Goal: Information Seeking & Learning: Check status

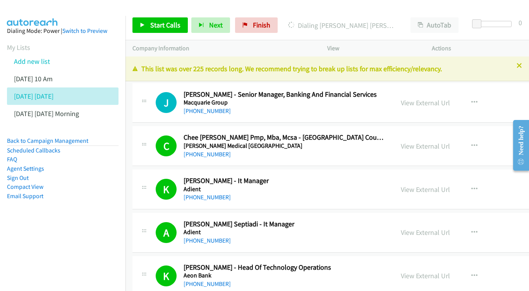
scroll to position [5642, 1]
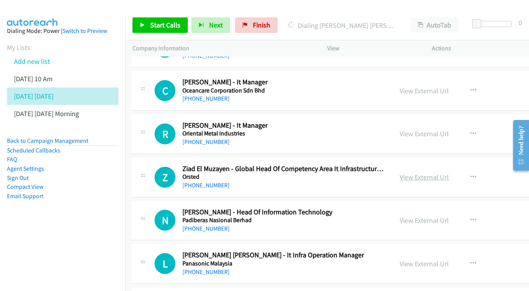
click at [437, 173] on link "View External Url" at bounding box center [424, 177] width 49 height 9
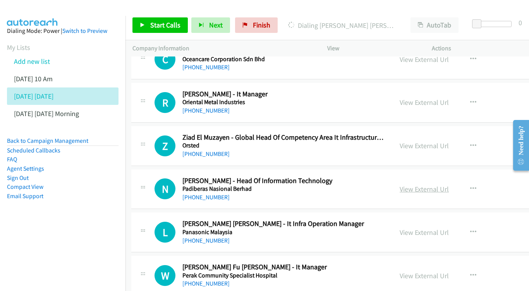
scroll to position [5673, 1]
click at [425, 184] on link "View External Url" at bounding box center [424, 188] width 49 height 9
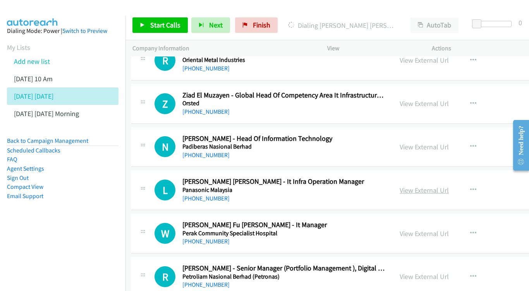
scroll to position [5718, 1]
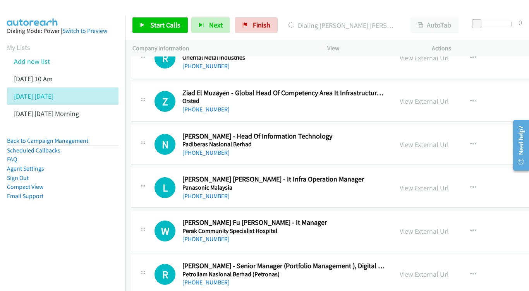
click at [430, 184] on link "View External Url" at bounding box center [424, 188] width 49 height 9
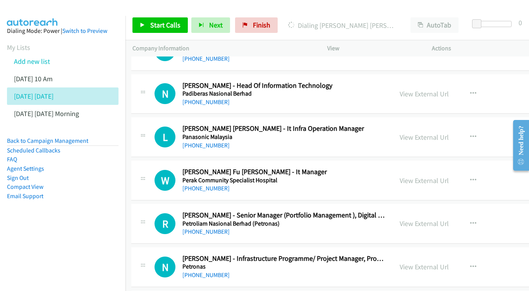
scroll to position [5770, 1]
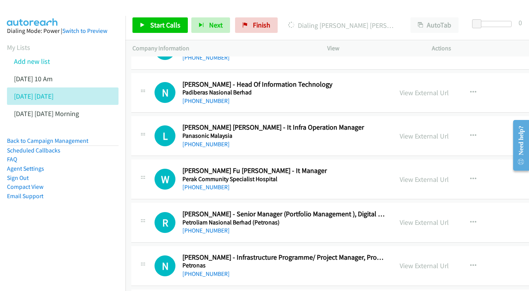
click at [414, 167] on div "View External Url View External Url Schedule/Manage Callback Start Calls Here R…" at bounding box center [462, 180] width 138 height 26
click at [421, 174] on div "View External Url" at bounding box center [424, 179] width 49 height 10
click at [413, 175] on link "View External Url" at bounding box center [424, 179] width 49 height 9
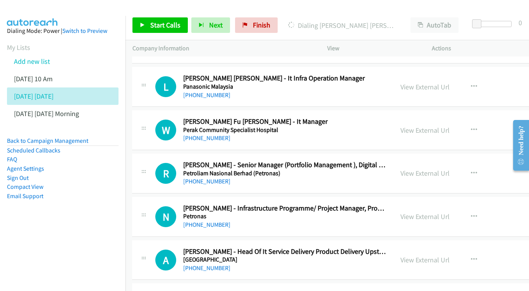
scroll to position [5817, 0]
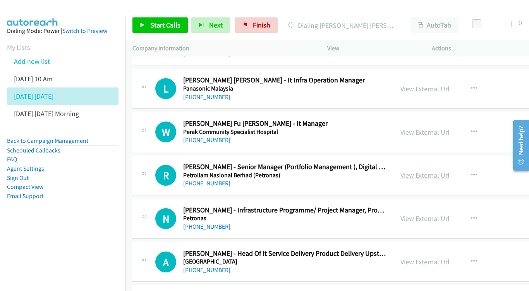
click at [424, 171] on link "View External Url" at bounding box center [424, 175] width 49 height 9
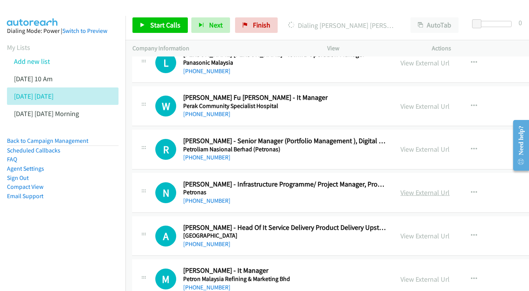
scroll to position [5845, 0]
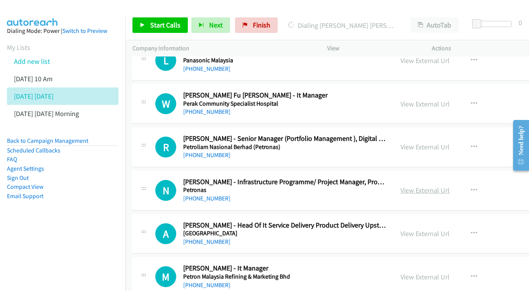
click at [442, 186] on link "View External Url" at bounding box center [424, 190] width 49 height 9
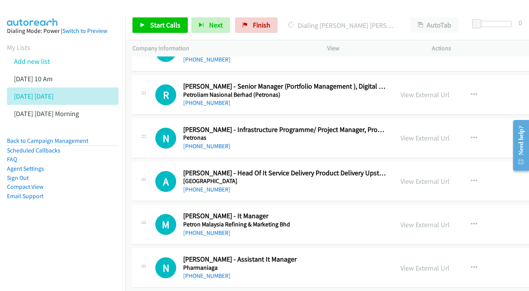
scroll to position [5905, 0]
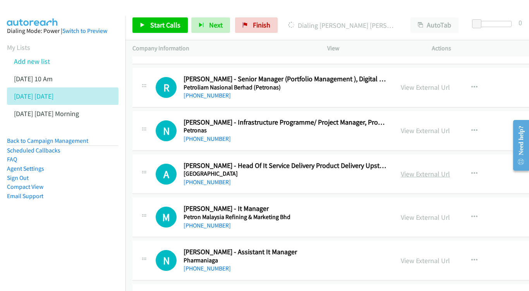
click at [440, 170] on link "View External Url" at bounding box center [425, 174] width 49 height 9
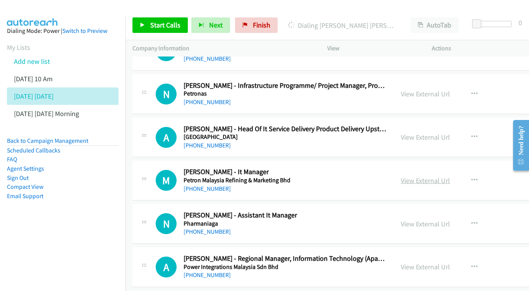
click at [418, 176] on link "View External Url" at bounding box center [425, 180] width 49 height 9
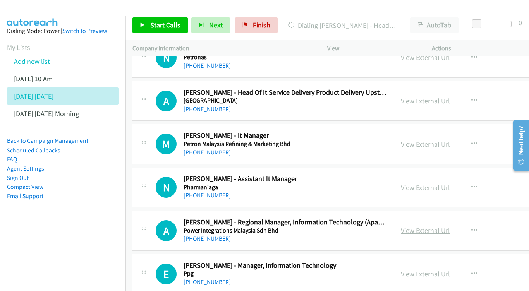
scroll to position [6010, 0]
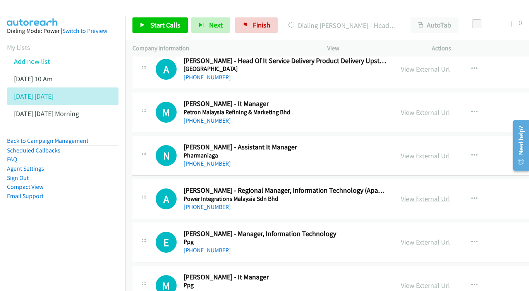
click at [439, 194] on link "View External Url" at bounding box center [425, 198] width 49 height 9
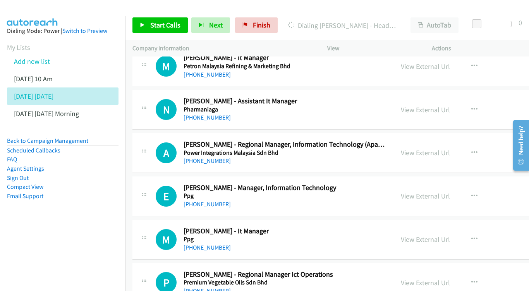
scroll to position [6064, 0]
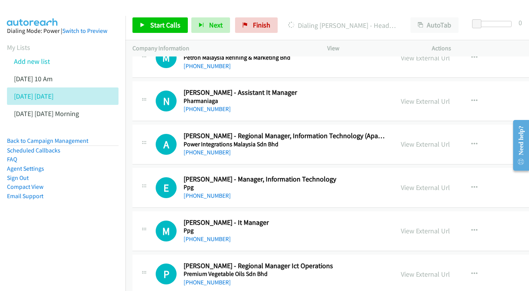
click at [428, 175] on div "View External Url View External Url Schedule/Manage Callback Start Calls Here R…" at bounding box center [463, 188] width 138 height 26
click at [424, 183] on link "View External Url" at bounding box center [425, 187] width 49 height 9
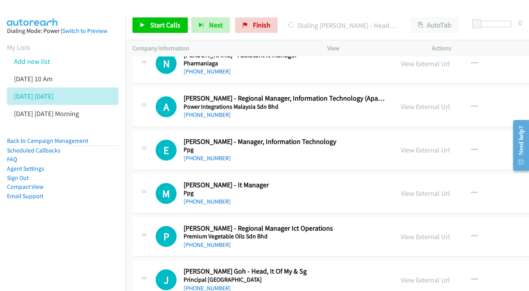
scroll to position [6113, 0]
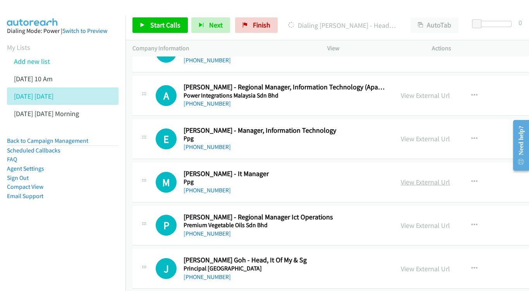
click at [443, 178] on link "View External Url" at bounding box center [425, 182] width 49 height 9
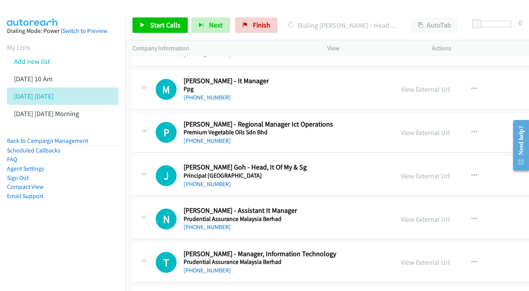
scroll to position [6205, 0]
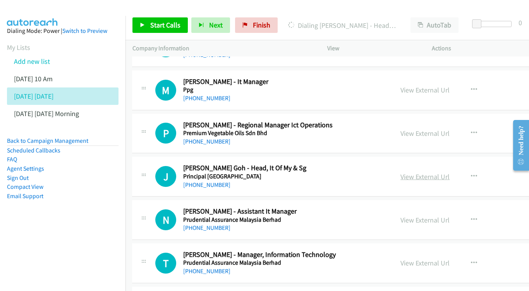
click at [414, 172] on link "View External Url" at bounding box center [424, 176] width 49 height 9
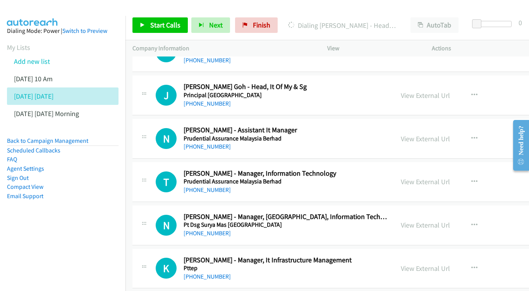
scroll to position [6282, 0]
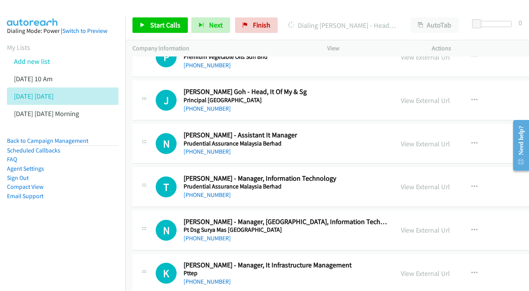
click at [429, 182] on link "View External Url" at bounding box center [425, 186] width 49 height 9
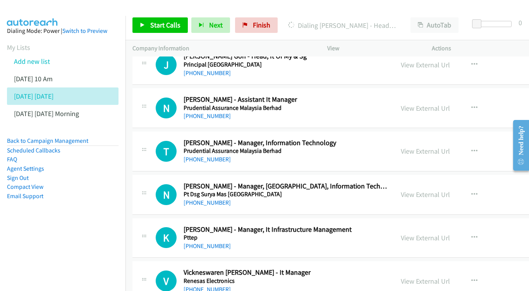
scroll to position [6318, 0]
click at [443, 190] on link "View External Url" at bounding box center [425, 194] width 49 height 9
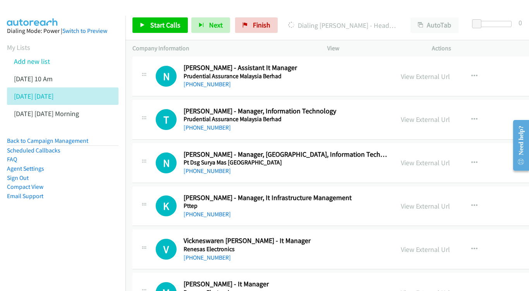
scroll to position [6357, 0]
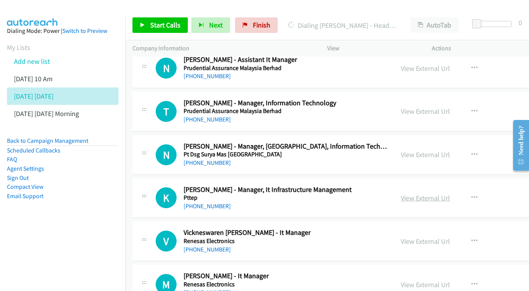
click at [427, 194] on link "View External Url" at bounding box center [425, 198] width 49 height 9
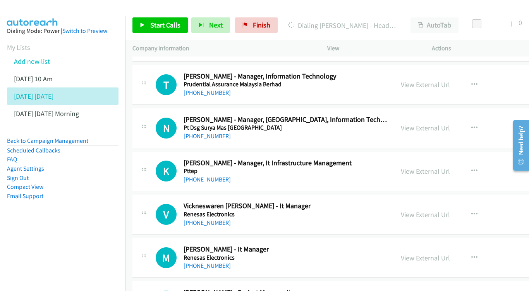
scroll to position [6386, 0]
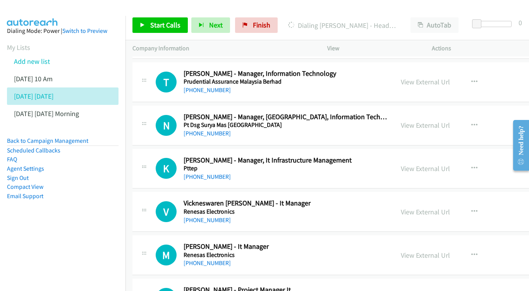
click at [423, 207] on div "View External Url" at bounding box center [425, 212] width 49 height 10
click at [422, 208] on link "View External Url" at bounding box center [425, 212] width 49 height 9
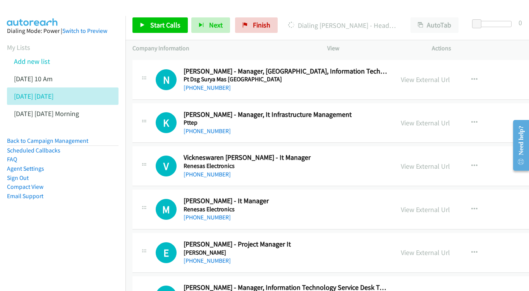
scroll to position [6442, 0]
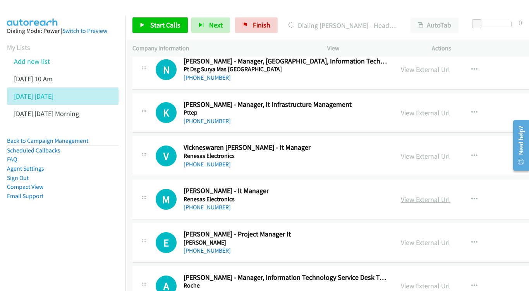
click at [440, 195] on link "View External Url" at bounding box center [425, 199] width 49 height 9
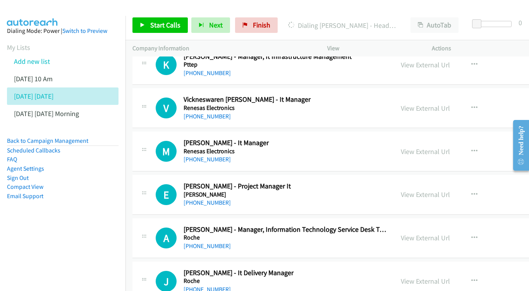
scroll to position [6498, 0]
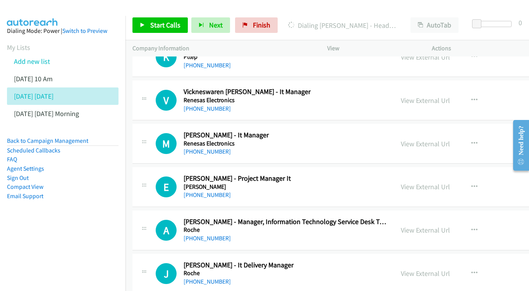
click at [423, 174] on div "View External Url View External Url Schedule/Manage Callback Start Calls Here R…" at bounding box center [463, 187] width 138 height 26
click at [426, 182] on link "View External Url" at bounding box center [425, 186] width 49 height 9
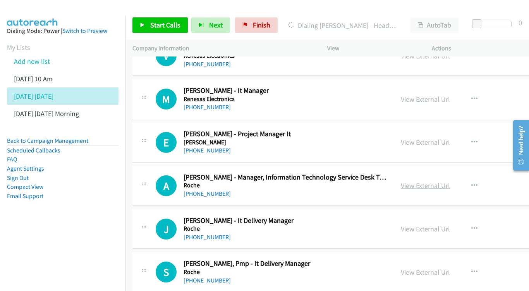
scroll to position [6538, 0]
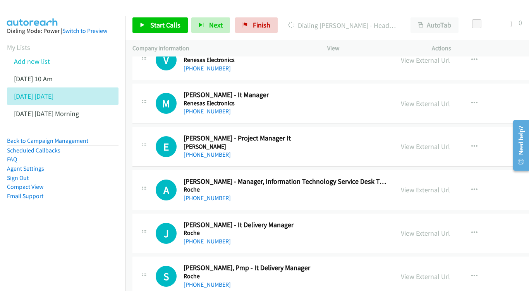
click at [446, 186] on link "View External Url" at bounding box center [425, 190] width 49 height 9
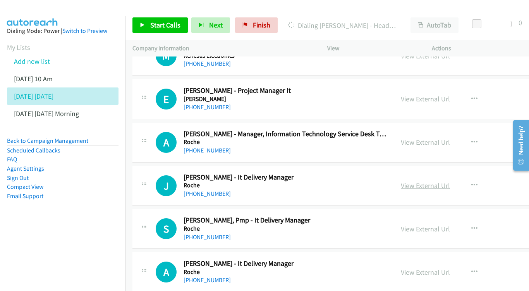
scroll to position [6584, 0]
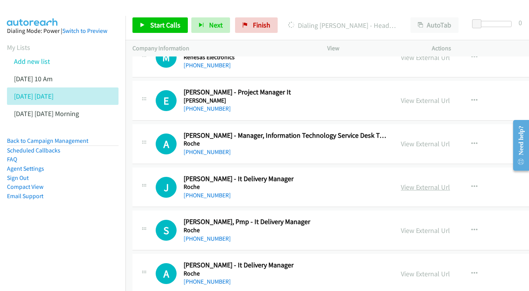
click at [435, 183] on link "View External Url" at bounding box center [425, 187] width 49 height 9
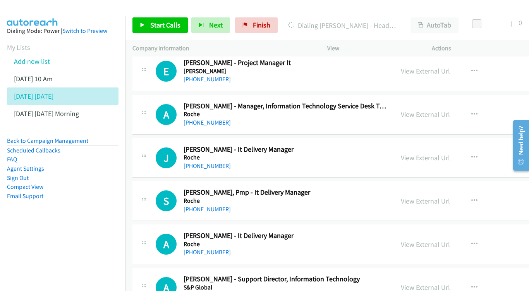
scroll to position [6626, 0]
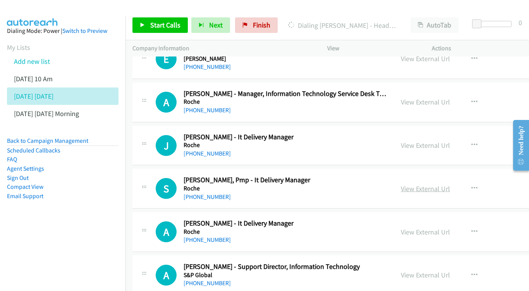
click at [424, 184] on link "View External Url" at bounding box center [425, 188] width 49 height 9
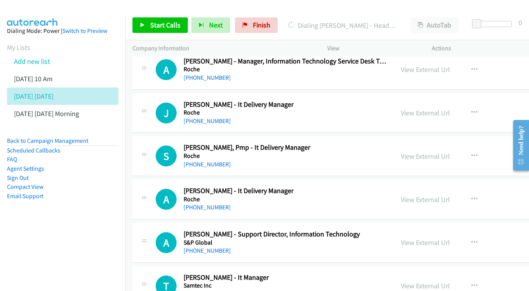
scroll to position [6665, 0]
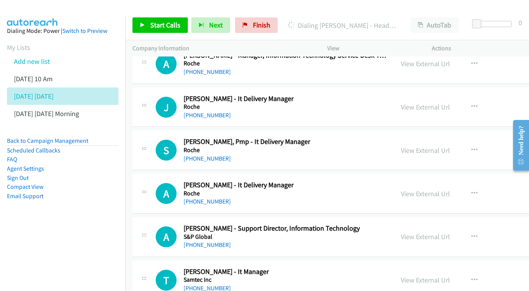
click at [433, 181] on div "View External Url View External Url Schedule/Manage Callback Start Calls Here R…" at bounding box center [463, 194] width 138 height 26
click at [433, 189] on link "View External Url" at bounding box center [425, 193] width 49 height 9
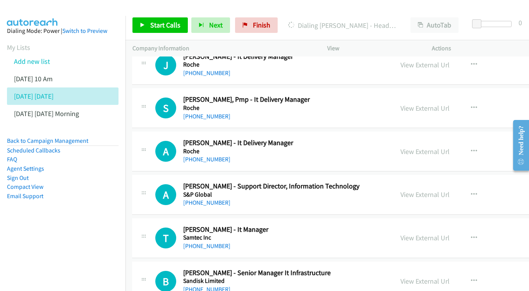
scroll to position [6708, 0]
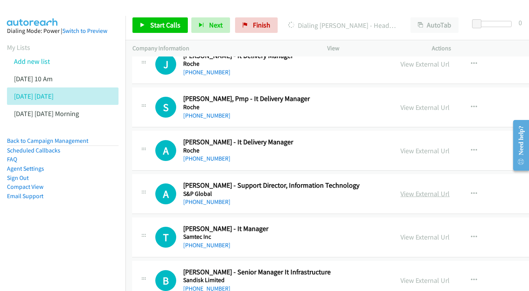
click at [431, 189] on link "View External Url" at bounding box center [424, 193] width 49 height 9
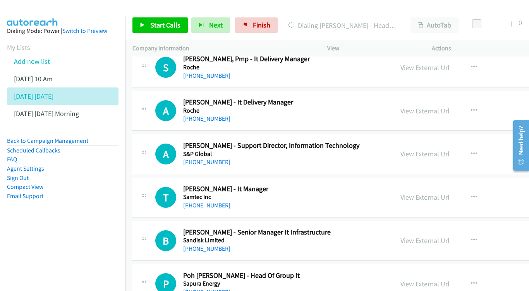
scroll to position [6762, 0]
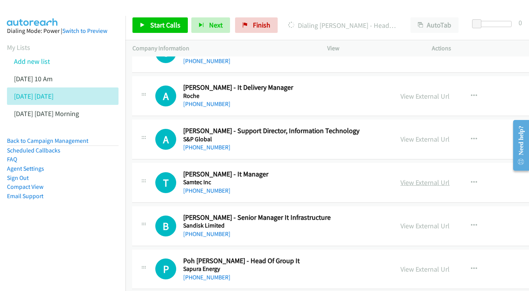
click at [432, 178] on link "View External Url" at bounding box center [424, 182] width 49 height 9
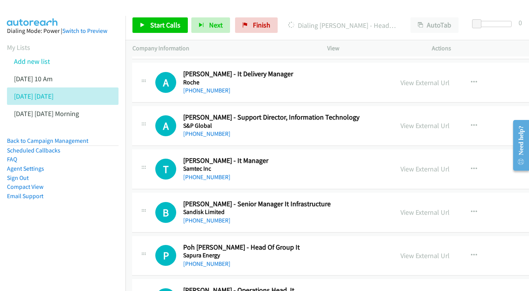
scroll to position [6789, 0]
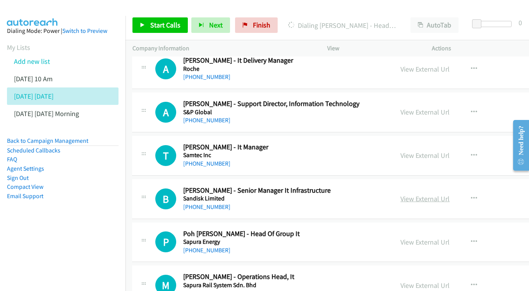
click at [423, 194] on link "View External Url" at bounding box center [424, 198] width 49 height 9
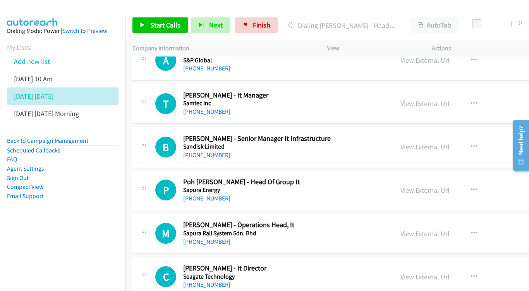
scroll to position [6827, 0]
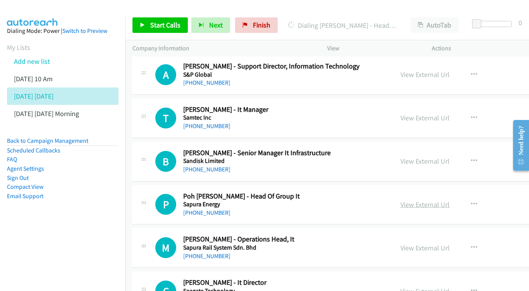
click at [430, 192] on div "View External Url View External Url Schedule/Manage Callback Start Calls Here R…" at bounding box center [462, 205] width 138 height 26
click at [427, 200] on link "View External Url" at bounding box center [424, 204] width 49 height 9
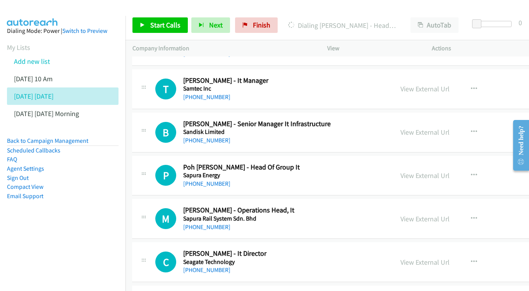
scroll to position [6867, 0]
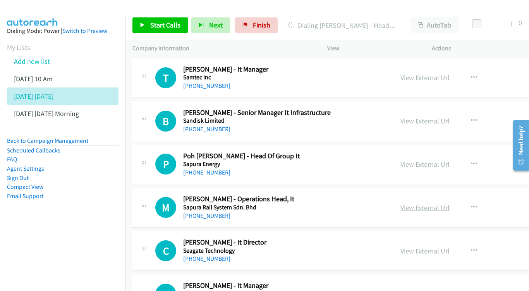
click at [440, 203] on link "View External Url" at bounding box center [424, 207] width 49 height 9
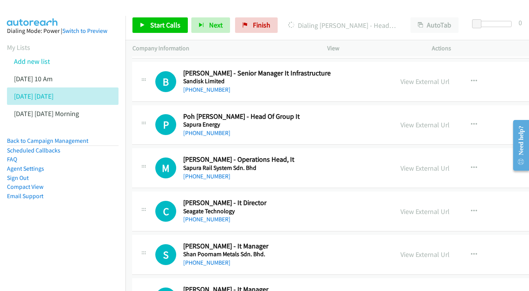
scroll to position [6919, 0]
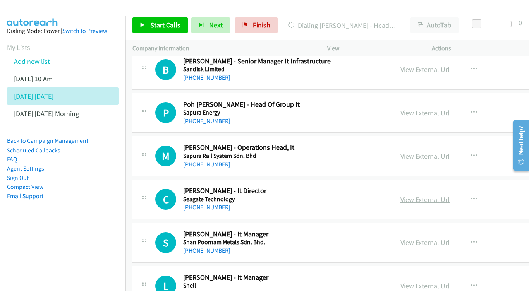
click at [436, 195] on link "View External Url" at bounding box center [424, 199] width 49 height 9
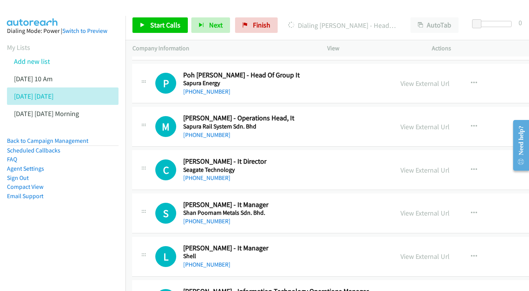
scroll to position [6960, 0]
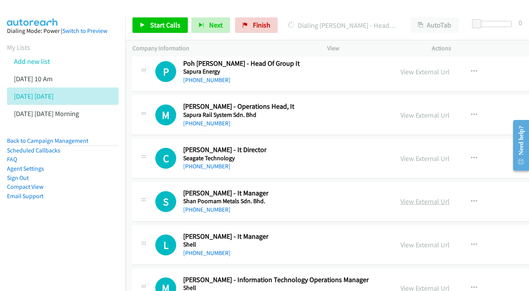
click at [426, 197] on link "View External Url" at bounding box center [424, 201] width 49 height 9
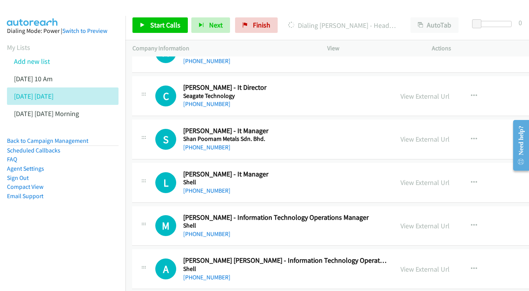
scroll to position [7008, 0]
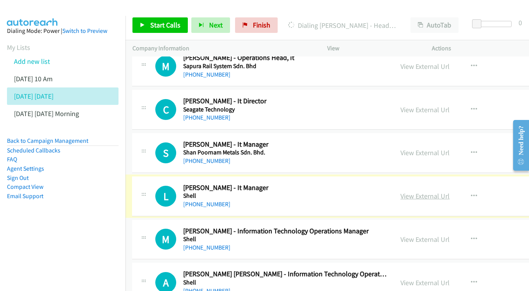
click at [424, 192] on link "View External Url" at bounding box center [424, 196] width 49 height 9
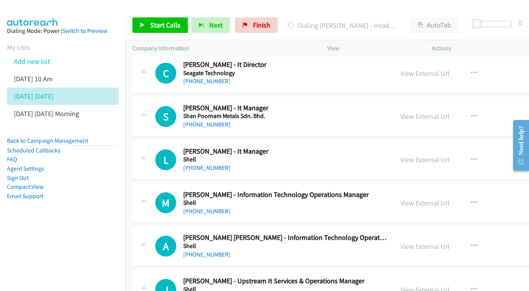
scroll to position [7046, 0]
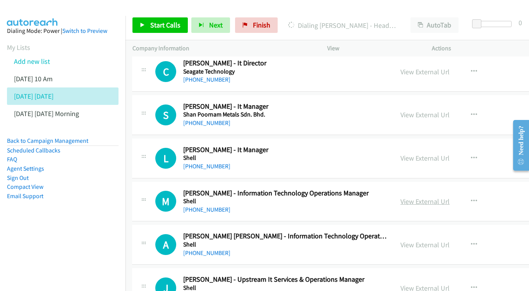
click at [434, 197] on link "View External Url" at bounding box center [424, 201] width 49 height 9
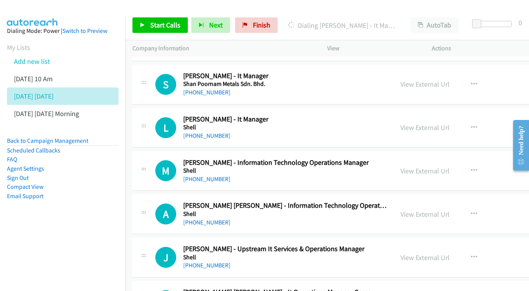
scroll to position [7079, 0]
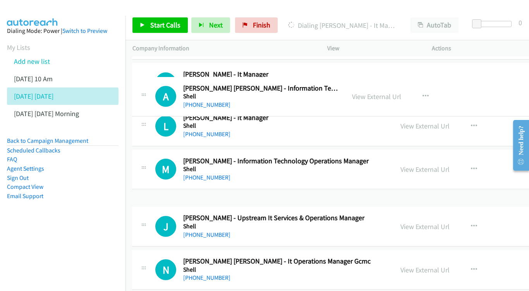
drag, startPoint x: 447, startPoint y: 99, endPoint x: 106, endPoint y: 51, distance: 344.6
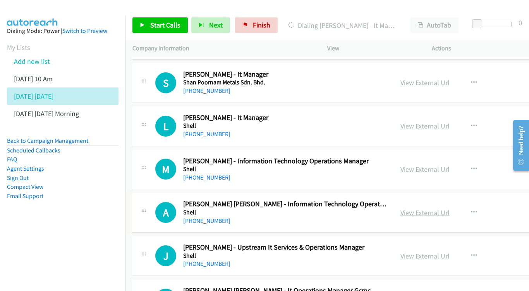
click at [445, 208] on link "View External Url" at bounding box center [424, 212] width 49 height 9
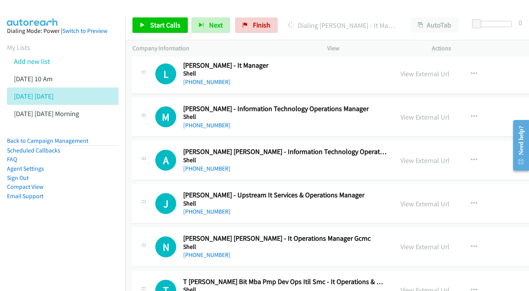
scroll to position [7132, 0]
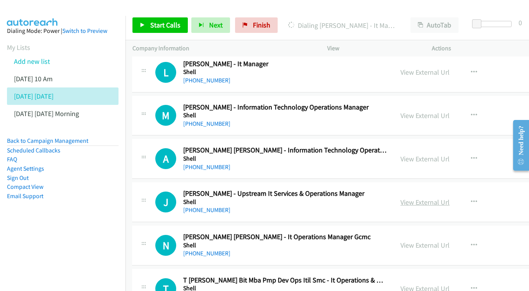
click at [439, 198] on link "View External Url" at bounding box center [424, 202] width 49 height 9
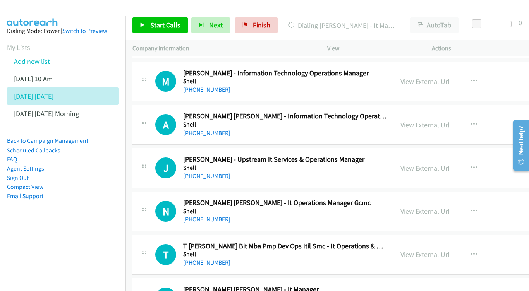
scroll to position [7168, 0]
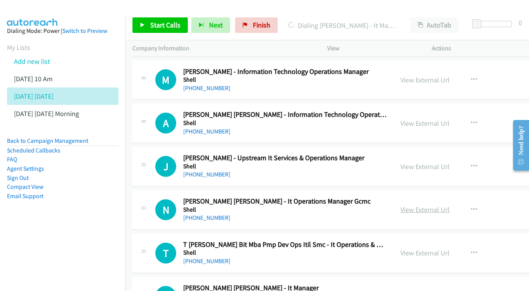
click at [426, 205] on link "View External Url" at bounding box center [424, 209] width 49 height 9
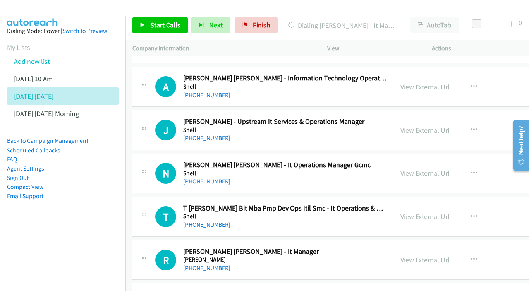
scroll to position [7206, 0]
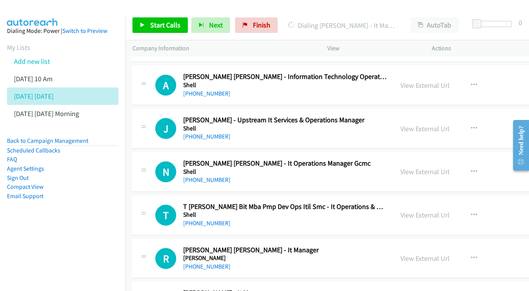
click at [421, 203] on div "View External Url View External Url Schedule/Manage Callback Start Calls Here R…" at bounding box center [462, 216] width 138 height 26
click at [440, 211] on link "View External Url" at bounding box center [424, 215] width 49 height 9
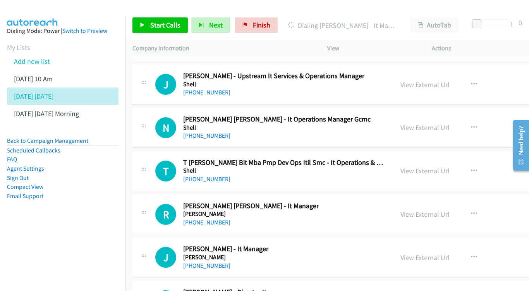
scroll to position [7264, 0]
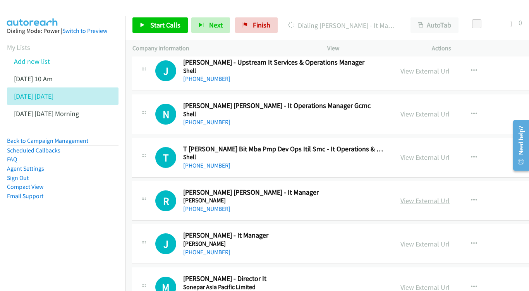
click at [418, 196] on link "View External Url" at bounding box center [424, 200] width 49 height 9
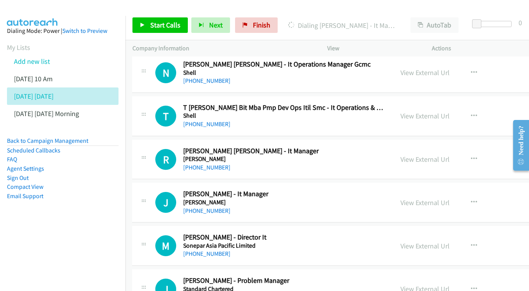
scroll to position [7307, 0]
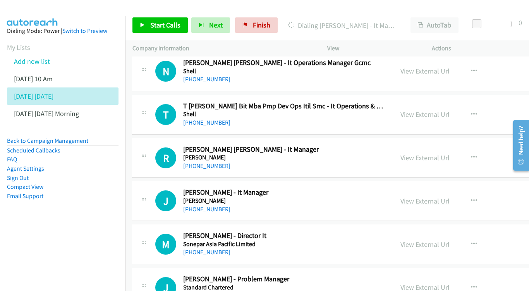
click at [425, 197] on link "View External Url" at bounding box center [424, 201] width 49 height 9
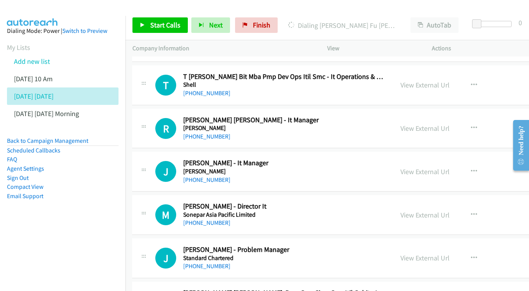
scroll to position [7338, 0]
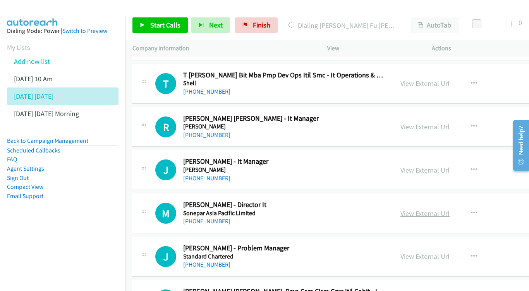
click at [448, 209] on link "View External Url" at bounding box center [424, 213] width 49 height 9
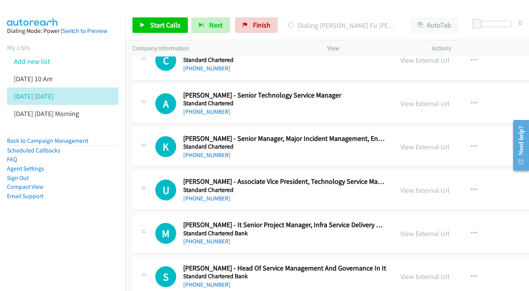
scroll to position [7608, 0]
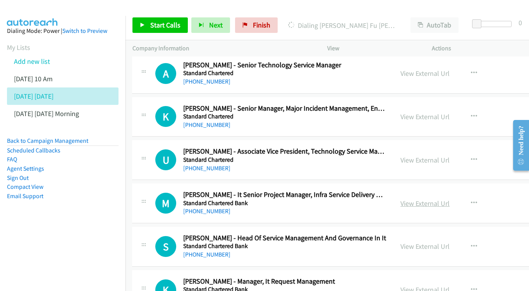
click at [436, 199] on link "View External Url" at bounding box center [424, 203] width 49 height 9
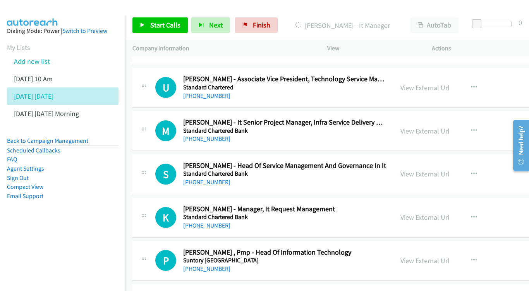
scroll to position [7680, 0]
click at [445, 213] on link "View External Url" at bounding box center [425, 217] width 49 height 9
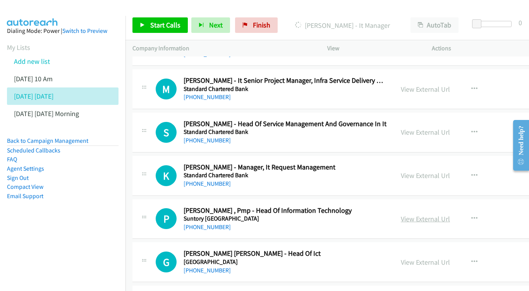
scroll to position [7723, 0]
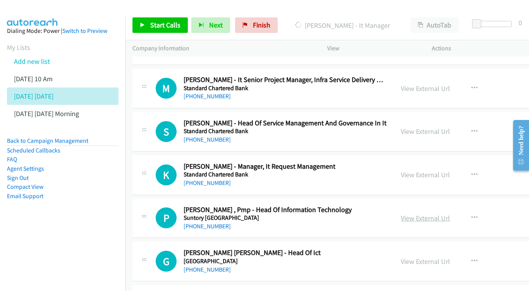
click at [438, 214] on link "View External Url" at bounding box center [425, 218] width 49 height 9
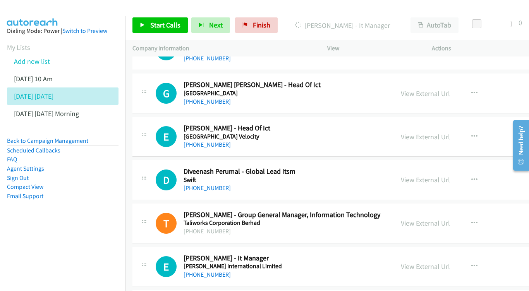
scroll to position [7873, 0]
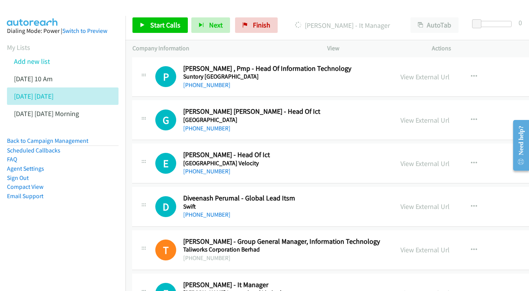
click at [437, 194] on div "View External Url View External Url Schedule/Manage Callback Start Calls Here R…" at bounding box center [462, 207] width 138 height 26
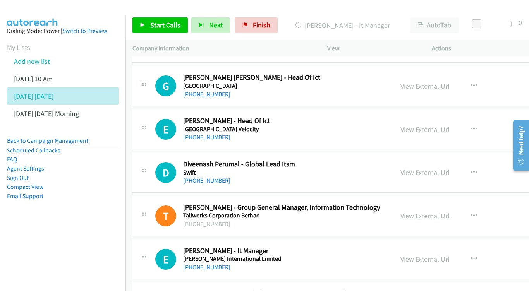
scroll to position [7899, 0]
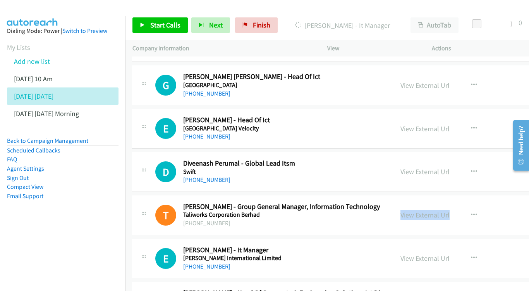
click at [422, 211] on link "View External Url" at bounding box center [424, 215] width 49 height 9
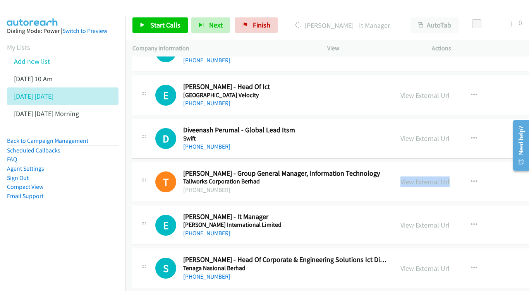
click at [435, 221] on link "View External Url" at bounding box center [424, 225] width 49 height 9
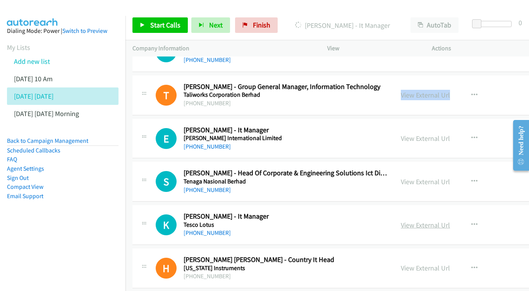
scroll to position [8020, 0]
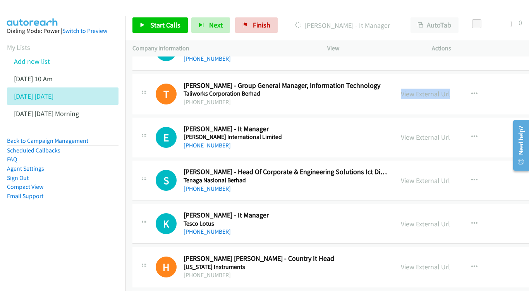
click at [433, 220] on link "View External Url" at bounding box center [425, 224] width 49 height 9
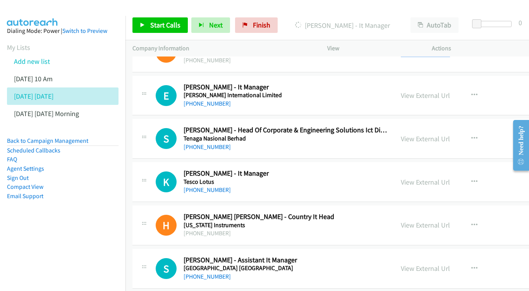
scroll to position [8062, 0]
click at [442, 220] on link "View External Url" at bounding box center [425, 224] width 49 height 9
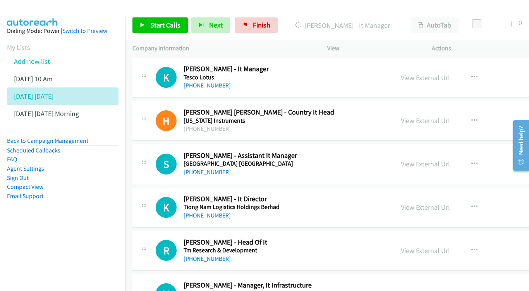
scroll to position [8168, 0]
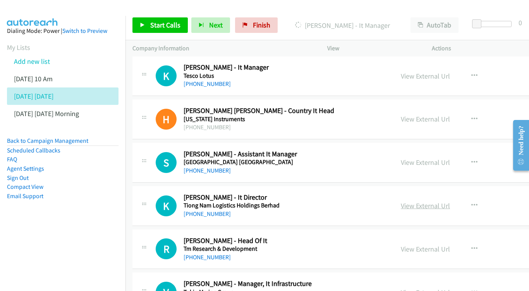
click at [436, 201] on link "View External Url" at bounding box center [425, 205] width 49 height 9
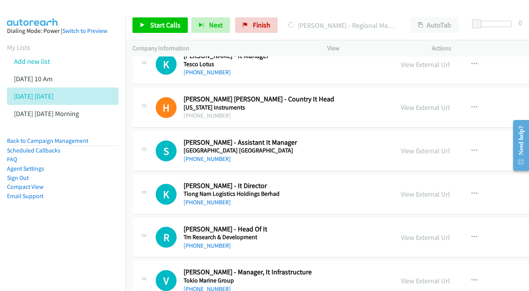
scroll to position [8191, 0]
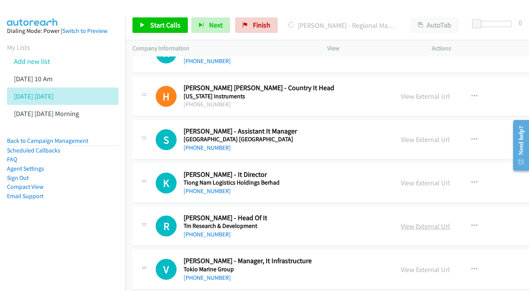
click at [427, 222] on link "View External Url" at bounding box center [425, 226] width 49 height 9
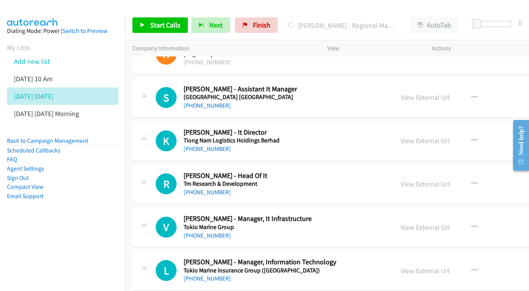
scroll to position [8235, 0]
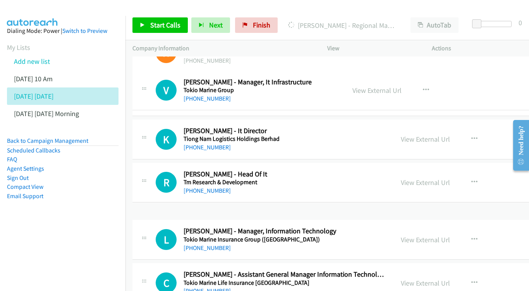
drag, startPoint x: 424, startPoint y: 91, endPoint x: 16, endPoint y: 42, distance: 410.8
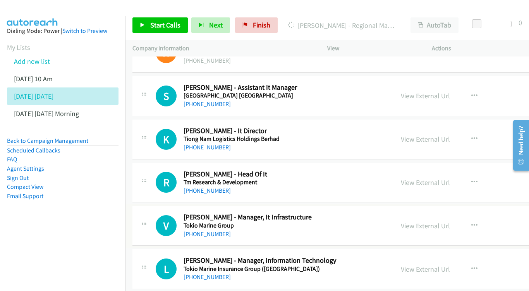
click at [447, 222] on link "View External Url" at bounding box center [425, 226] width 49 height 9
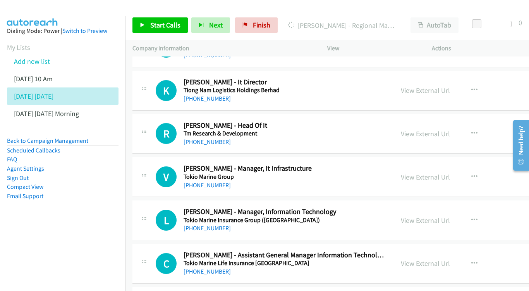
scroll to position [8285, 0]
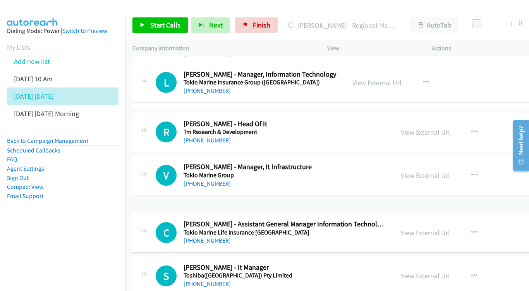
drag, startPoint x: 438, startPoint y: 78, endPoint x: 398, endPoint y: 82, distance: 39.7
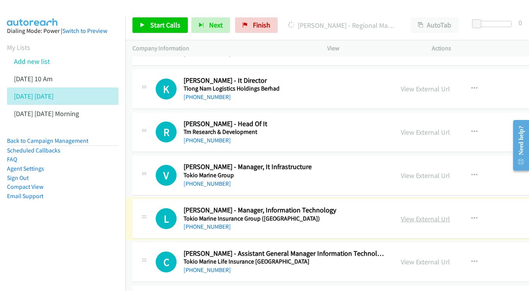
click at [438, 215] on link "View External Url" at bounding box center [425, 219] width 49 height 9
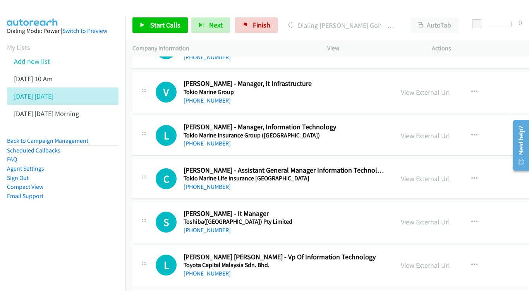
scroll to position [8370, 0]
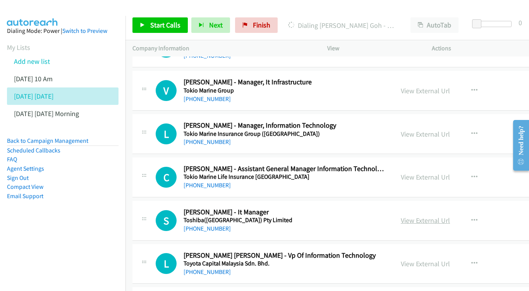
click at [428, 216] on link "View External Url" at bounding box center [425, 220] width 49 height 9
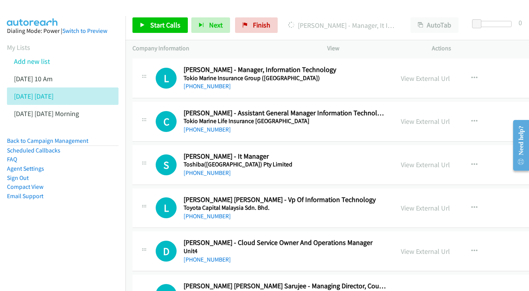
scroll to position [8414, 0]
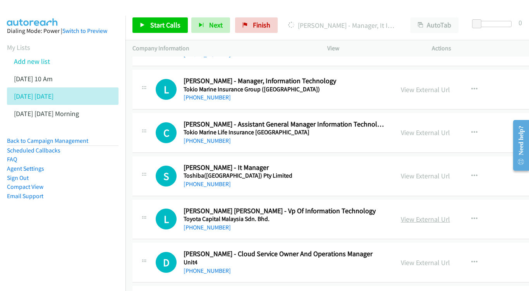
click at [418, 215] on link "View External Url" at bounding box center [425, 219] width 49 height 9
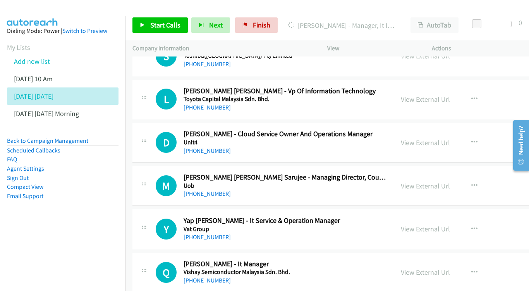
scroll to position [8536, 0]
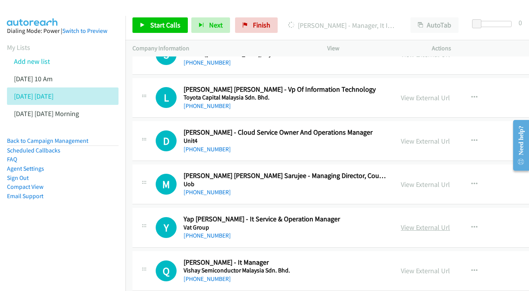
click at [443, 223] on link "View External Url" at bounding box center [425, 227] width 49 height 9
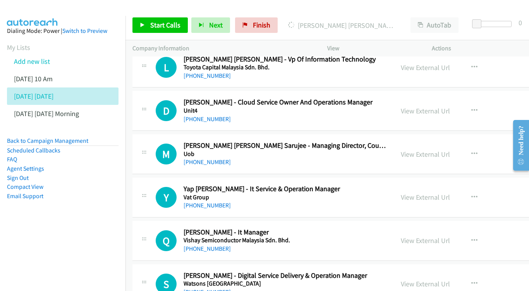
scroll to position [8579, 0]
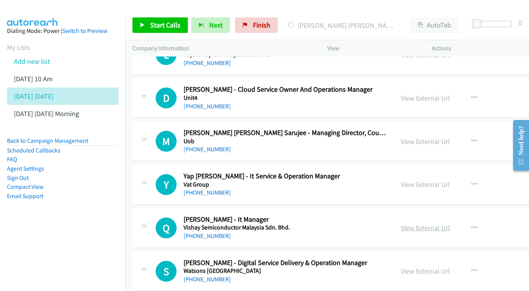
click at [438, 223] on link "View External Url" at bounding box center [425, 227] width 49 height 9
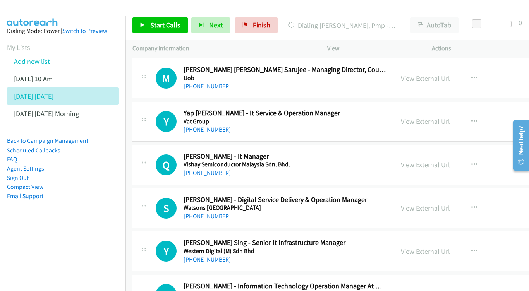
scroll to position [8627, 0]
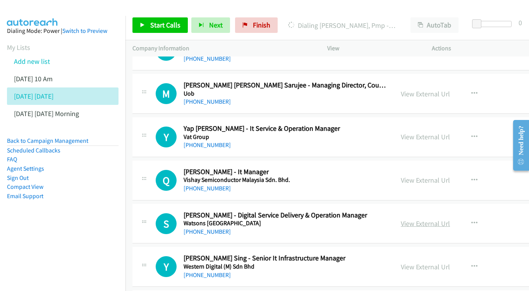
drag, startPoint x: 425, startPoint y: 81, endPoint x: 416, endPoint y: 81, distance: 9.3
click at [425, 219] on link "View External Url" at bounding box center [425, 223] width 49 height 9
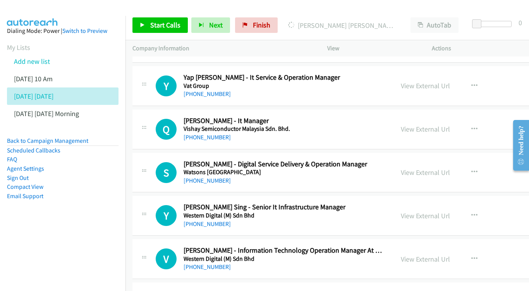
scroll to position [8676, 0]
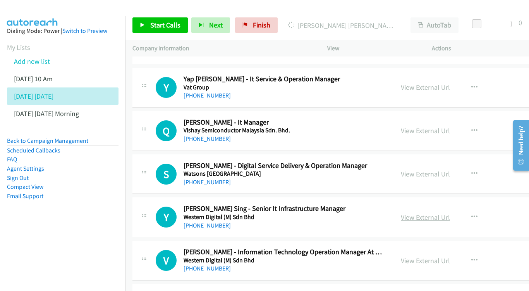
click at [429, 213] on link "View External Url" at bounding box center [425, 217] width 49 height 9
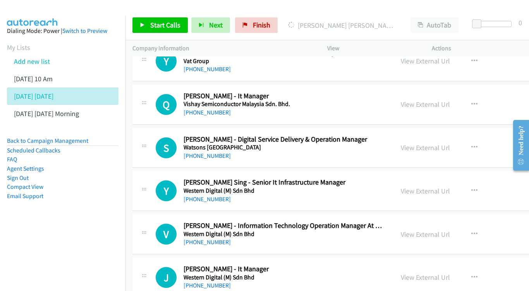
scroll to position [8704, 0]
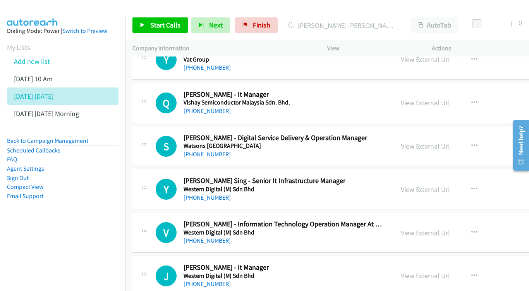
click at [421, 229] on link "View External Url" at bounding box center [425, 233] width 49 height 9
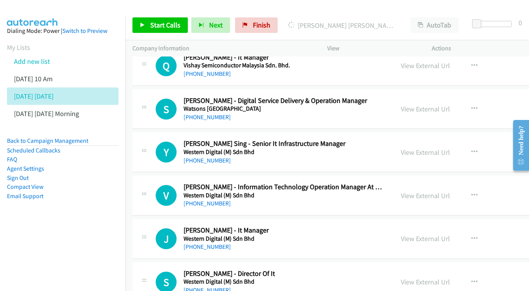
scroll to position [8743, 0]
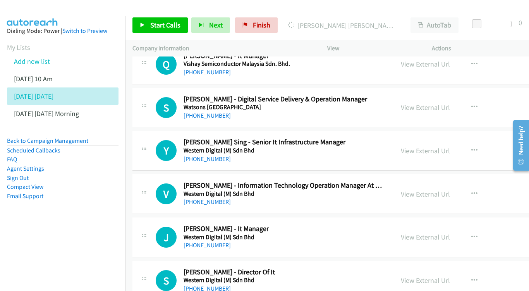
click at [430, 233] on link "View External Url" at bounding box center [425, 237] width 49 height 9
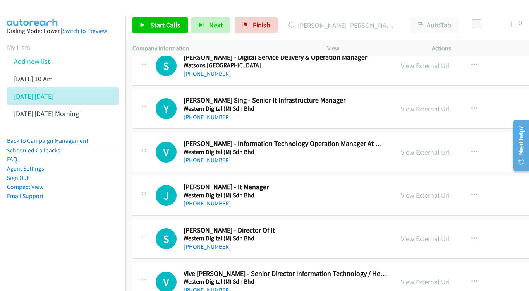
scroll to position [8786, 0]
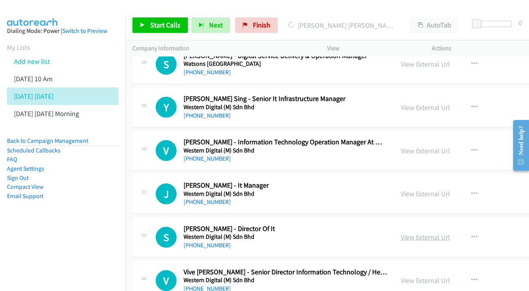
click at [427, 233] on link "View External Url" at bounding box center [425, 237] width 49 height 9
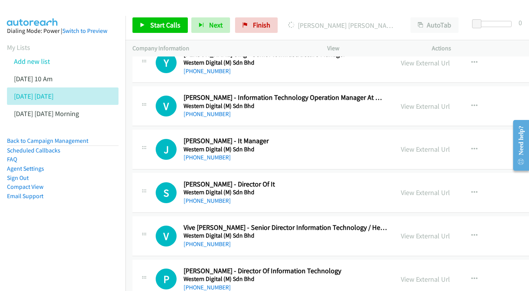
scroll to position [8832, 0]
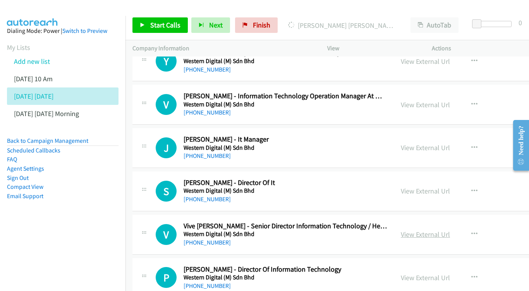
click at [441, 230] on link "View External Url" at bounding box center [425, 234] width 49 height 9
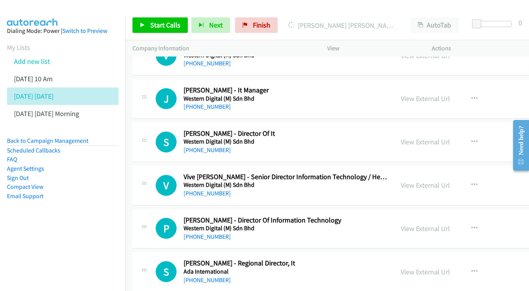
scroll to position [8883, 0]
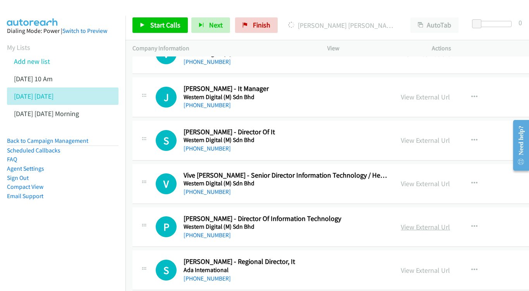
click at [421, 223] on link "View External Url" at bounding box center [425, 227] width 49 height 9
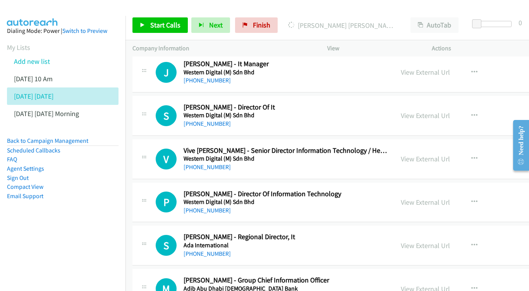
scroll to position [8919, 0]
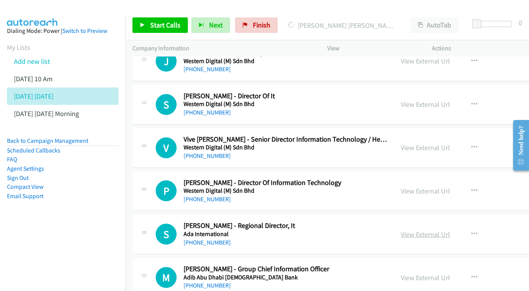
click at [440, 230] on link "View External Url" at bounding box center [425, 234] width 49 height 9
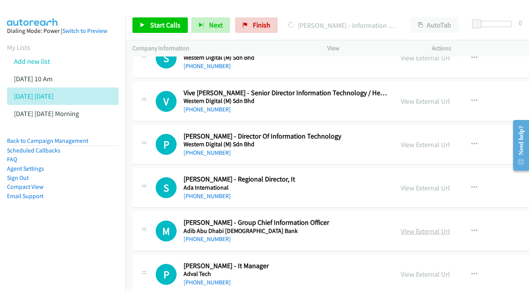
click at [426, 227] on link "View External Url" at bounding box center [425, 231] width 49 height 9
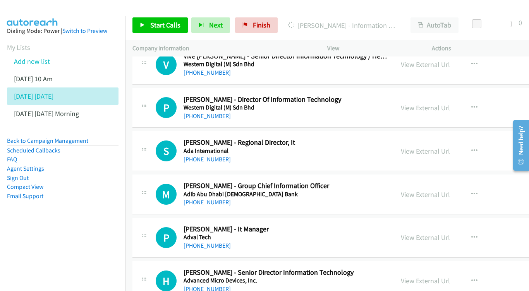
scroll to position [9003, 0]
click at [425, 232] on div "View External Url" at bounding box center [425, 237] width 49 height 10
click at [429, 233] on link "View External Url" at bounding box center [425, 237] width 49 height 9
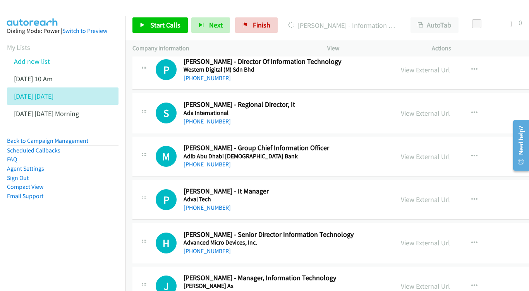
scroll to position [9042, 0]
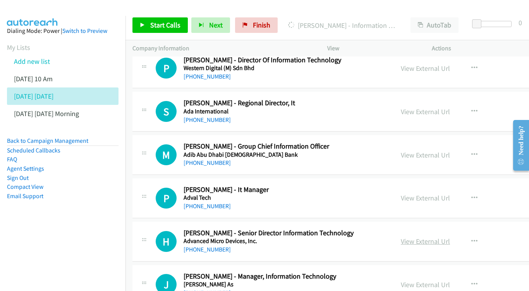
click at [450, 237] on link "View External Url" at bounding box center [425, 241] width 49 height 9
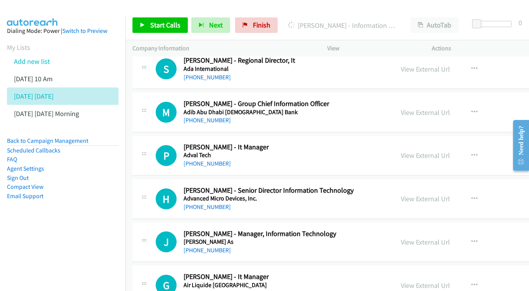
scroll to position [9086, 0]
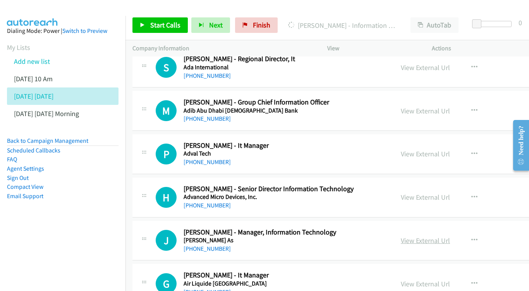
click at [427, 236] on link "View External Url" at bounding box center [425, 240] width 49 height 9
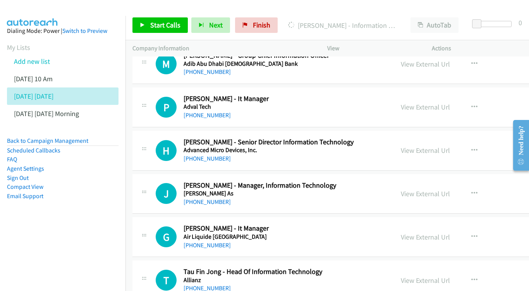
scroll to position [9133, 0]
click at [436, 232] on link "View External Url" at bounding box center [425, 236] width 49 height 9
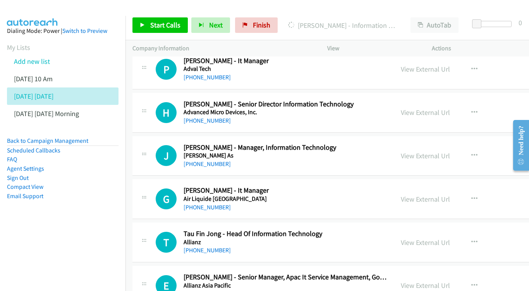
scroll to position [9172, 0]
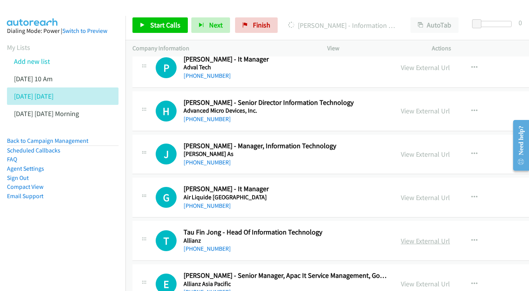
click at [435, 237] on link "View External Url" at bounding box center [425, 241] width 49 height 9
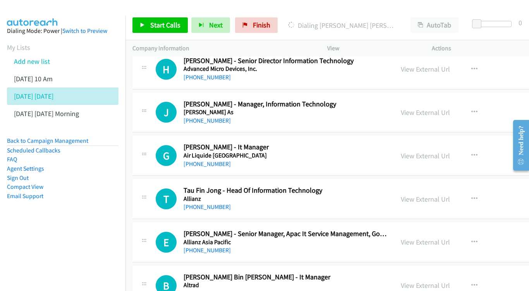
scroll to position [9216, 0]
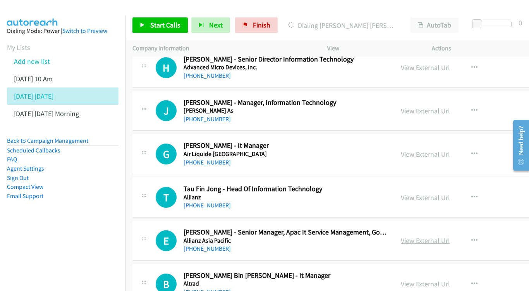
click at [417, 236] on link "View External Url" at bounding box center [425, 240] width 49 height 9
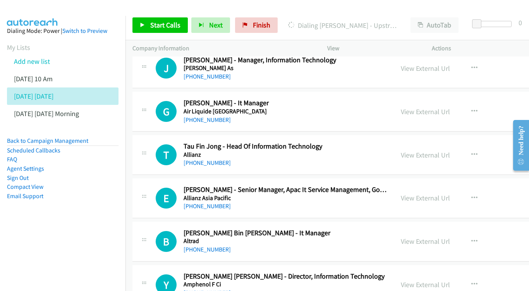
scroll to position [9260, 0]
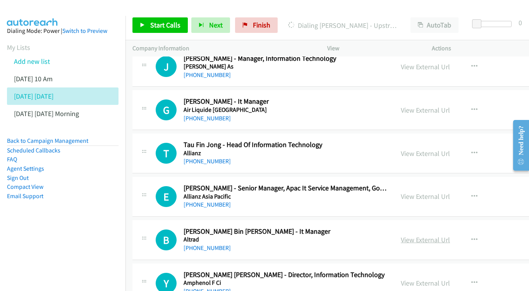
click at [429, 235] on link "View External Url" at bounding box center [425, 239] width 49 height 9
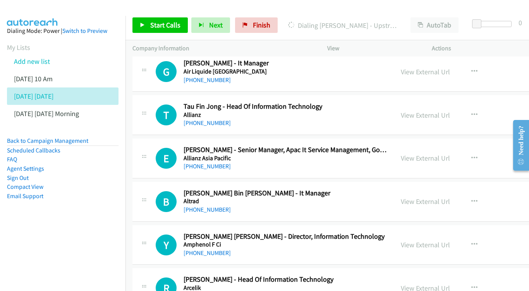
scroll to position [9300, 0]
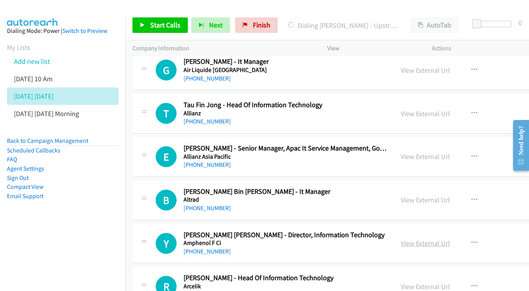
click at [442, 239] on link "View External Url" at bounding box center [425, 243] width 49 height 9
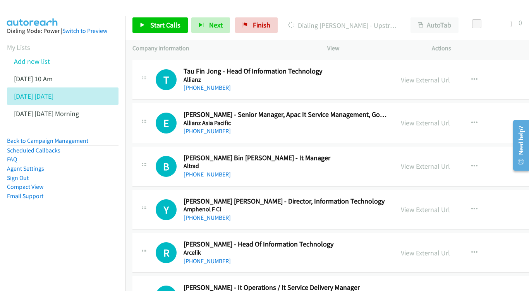
scroll to position [9335, 0]
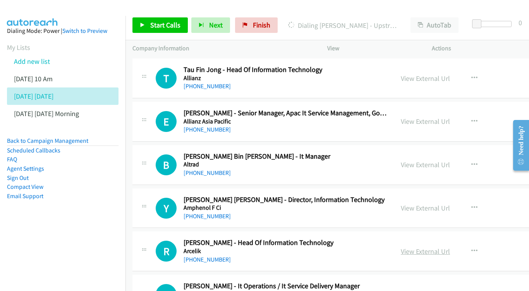
click at [414, 247] on link "View External Url" at bounding box center [425, 251] width 49 height 9
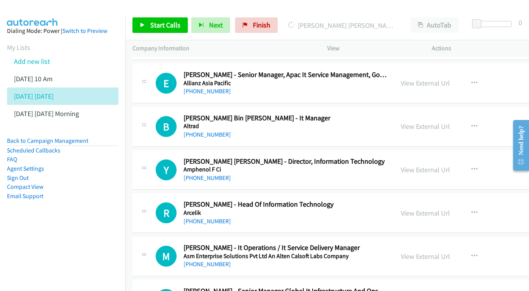
scroll to position [9386, 0]
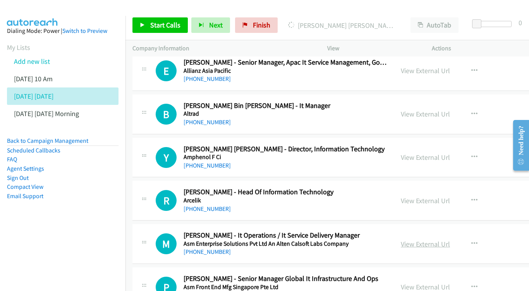
click at [418, 240] on link "View External Url" at bounding box center [425, 244] width 49 height 9
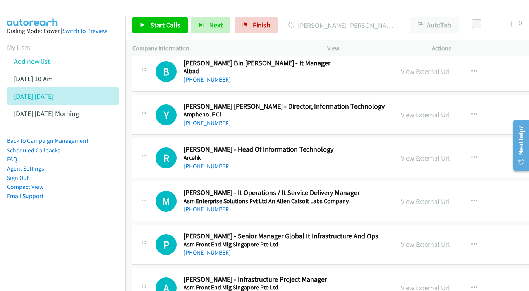
scroll to position [9430, 0]
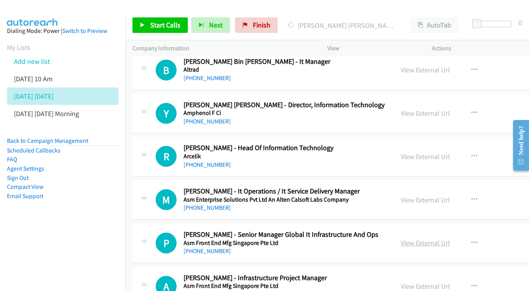
click at [445, 239] on link "View External Url" at bounding box center [425, 243] width 49 height 9
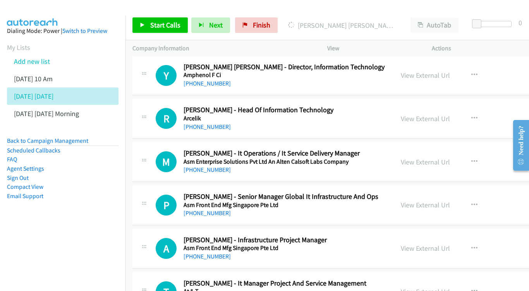
scroll to position [9469, 0]
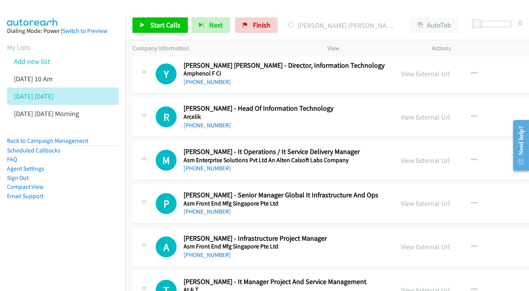
click at [430, 234] on div "View External Url View External Url Schedule/Manage Callback Start Calls Here R…" at bounding box center [463, 247] width 138 height 26
click at [440, 242] on link "View External Url" at bounding box center [425, 246] width 49 height 9
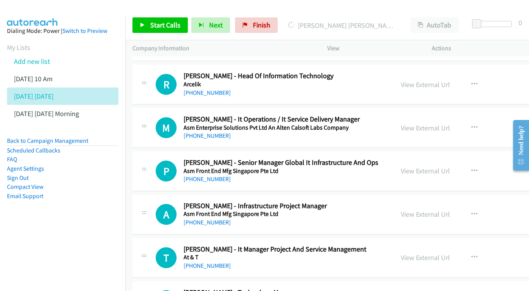
scroll to position [9531, 0]
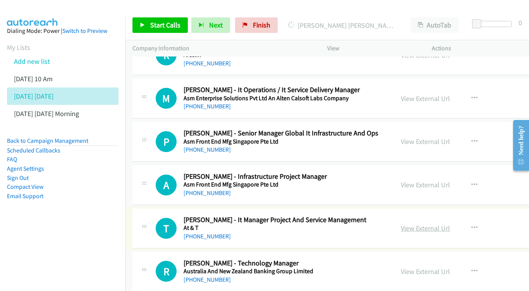
click at [427, 224] on link "View External Url" at bounding box center [425, 228] width 49 height 9
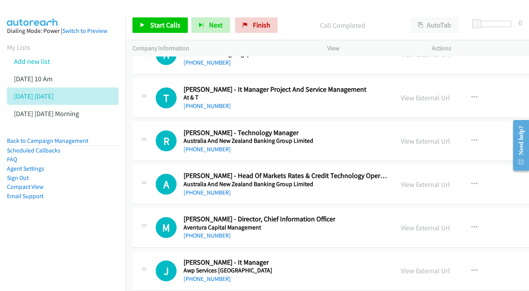
scroll to position [9650, 0]
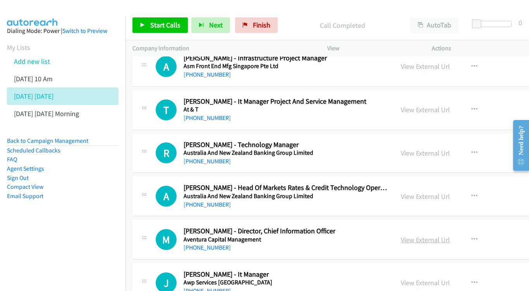
click at [440, 235] on link "View External Url" at bounding box center [425, 239] width 49 height 9
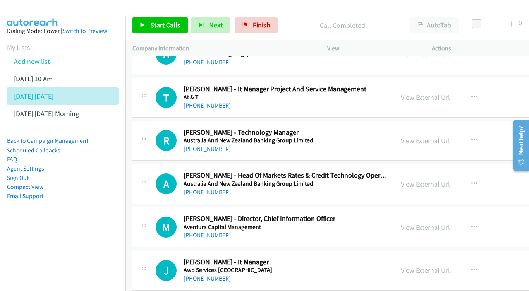
scroll to position [9692, 0]
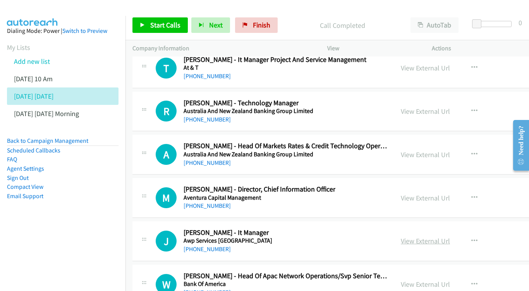
click at [438, 237] on link "View External Url" at bounding box center [425, 241] width 49 height 9
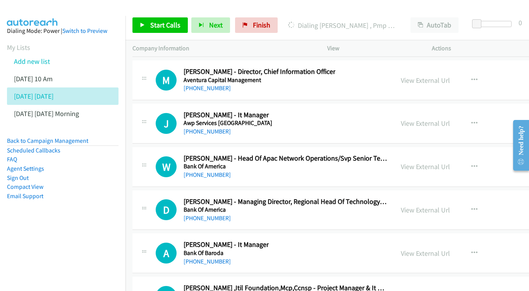
scroll to position [9811, 0]
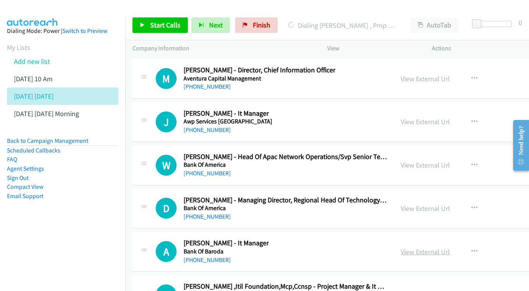
click at [428, 247] on link "View External Url" at bounding box center [425, 251] width 49 height 9
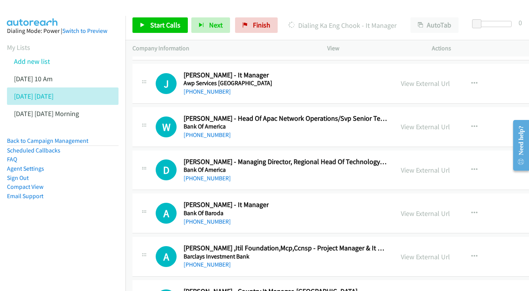
scroll to position [9851, 0]
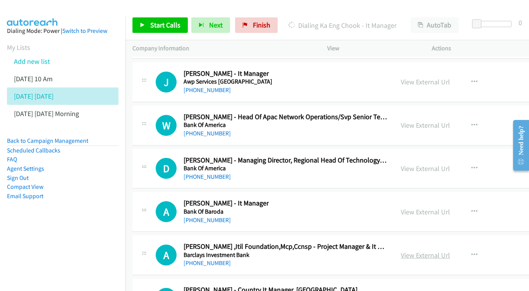
click at [421, 251] on link "View External Url" at bounding box center [425, 255] width 49 height 9
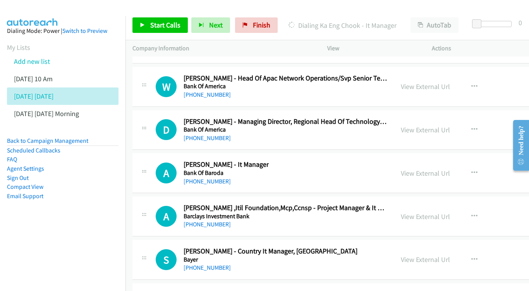
scroll to position [9901, 0]
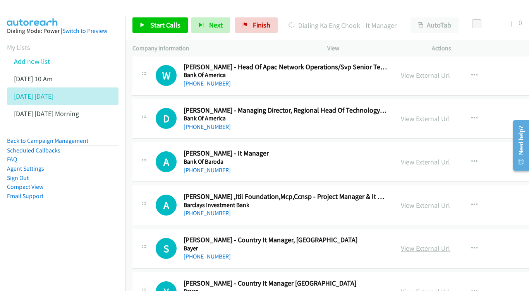
click at [448, 244] on link "View External Url" at bounding box center [425, 248] width 49 height 9
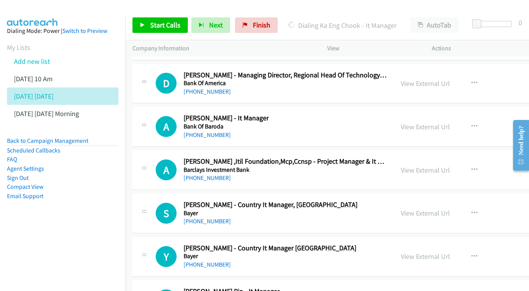
scroll to position [9945, 0]
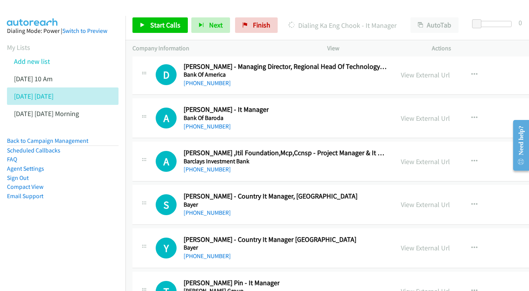
click at [438, 235] on div "View External Url View External Url Schedule/Manage Callback Start Calls Here R…" at bounding box center [463, 248] width 138 height 26
click at [431, 244] on link "View External Url" at bounding box center [425, 248] width 49 height 9
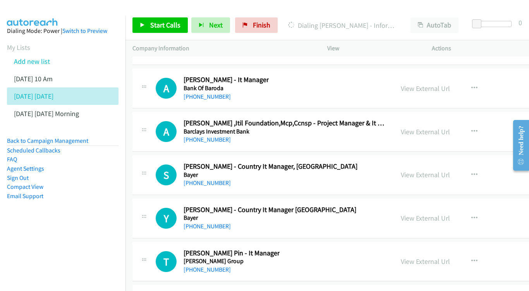
scroll to position [9987, 0]
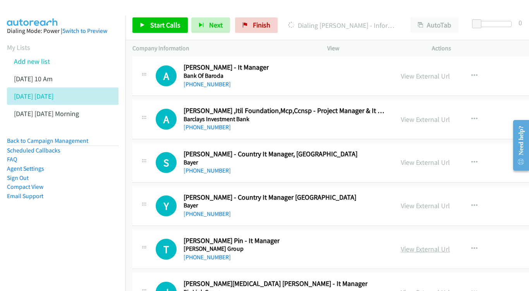
click at [446, 245] on link "View External Url" at bounding box center [425, 249] width 49 height 9
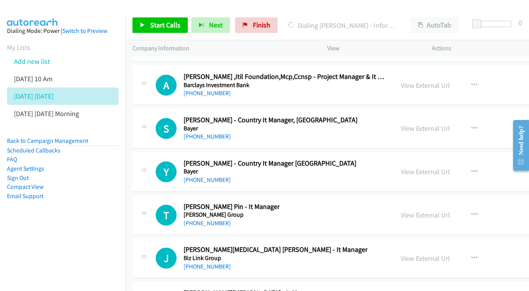
scroll to position [10022, 0]
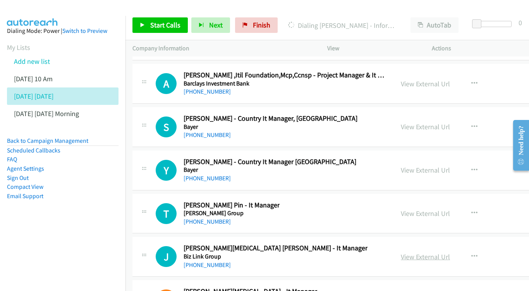
click at [423, 253] on link "View External Url" at bounding box center [425, 257] width 49 height 9
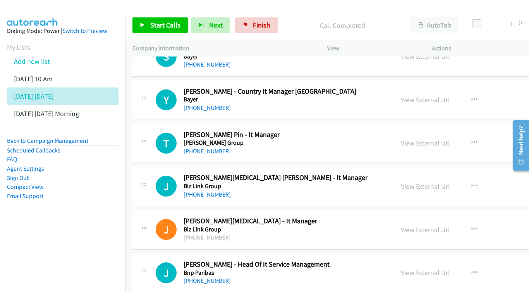
scroll to position [10107, 0]
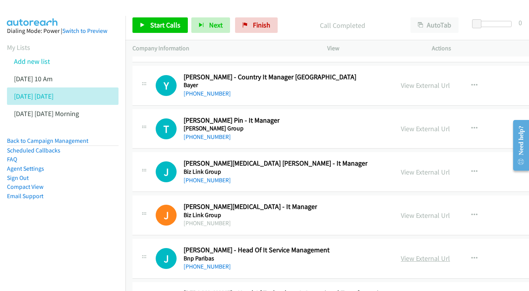
click at [440, 254] on link "View External Url" at bounding box center [425, 258] width 49 height 9
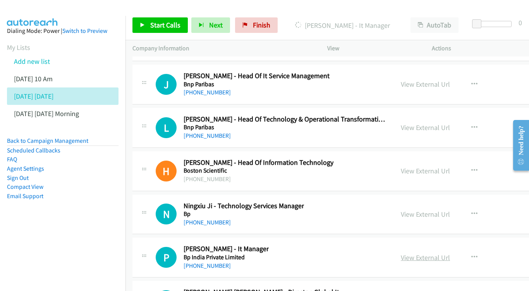
scroll to position [10282, 0]
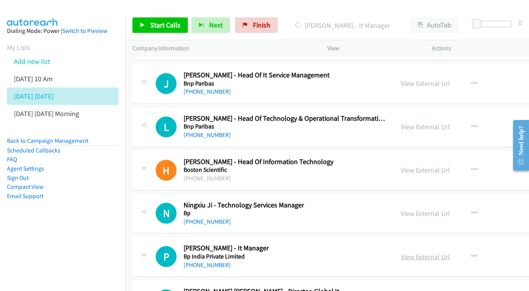
click at [416, 253] on link "View External Url" at bounding box center [425, 257] width 49 height 9
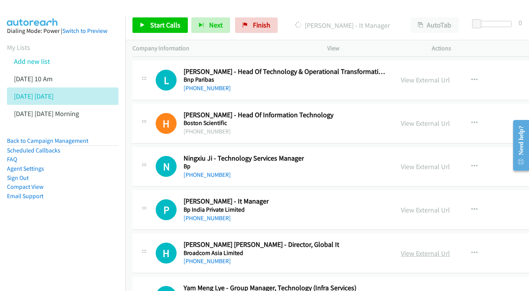
click at [426, 249] on link "View External Url" at bounding box center [425, 253] width 49 height 9
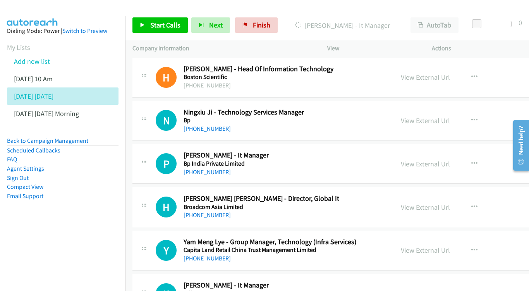
scroll to position [10376, 0]
click at [436, 246] on link "View External Url" at bounding box center [425, 250] width 49 height 9
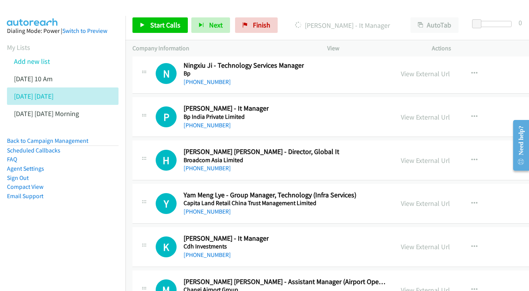
scroll to position [10423, 0]
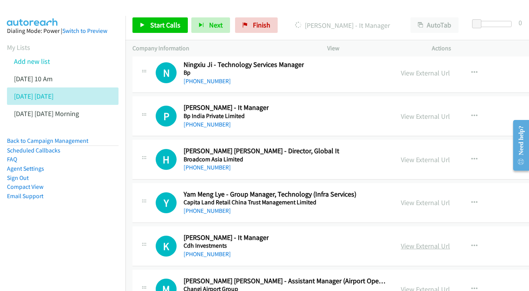
click at [414, 242] on link "View External Url" at bounding box center [425, 246] width 49 height 9
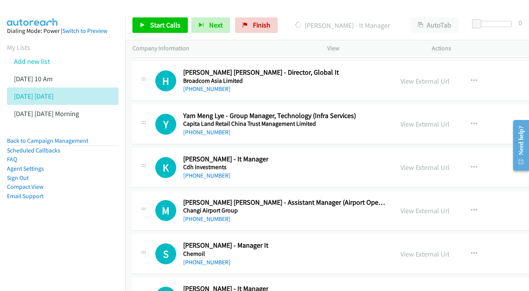
scroll to position [10502, 0]
click at [431, 249] on div "View External Url" at bounding box center [424, 254] width 49 height 10
click at [420, 249] on link "View External Url" at bounding box center [424, 253] width 49 height 9
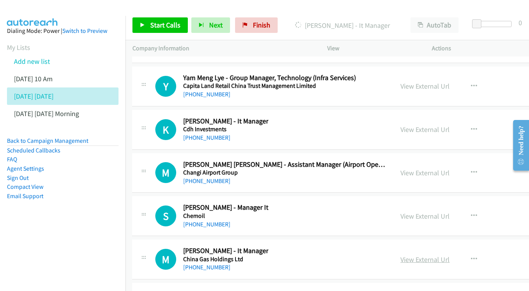
scroll to position [10546, 0]
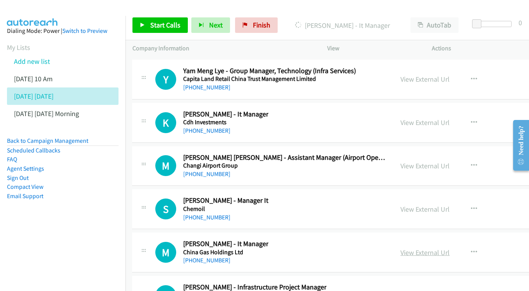
click at [434, 248] on link "View External Url" at bounding box center [424, 252] width 49 height 9
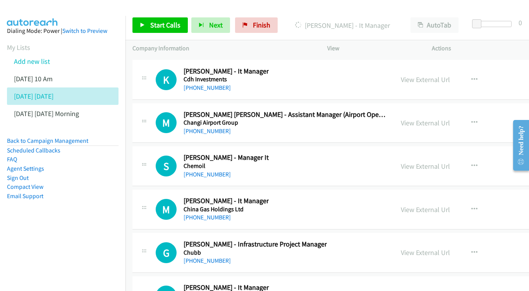
scroll to position [10589, 0]
click at [441, 248] on link "View External Url" at bounding box center [425, 252] width 49 height 9
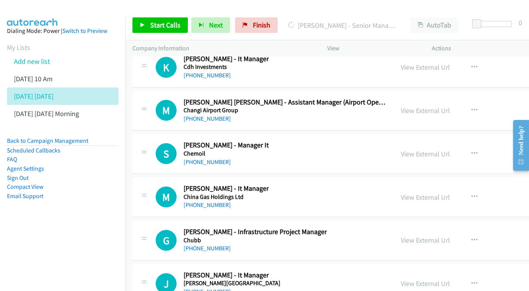
scroll to position [10615, 0]
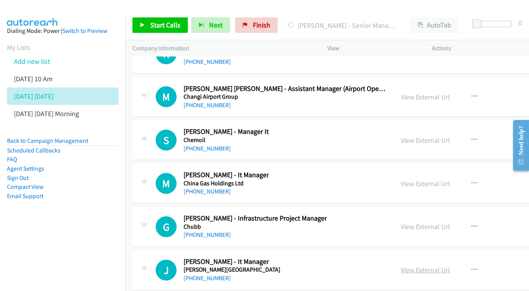
click at [433, 266] on link "View External Url" at bounding box center [425, 270] width 49 height 9
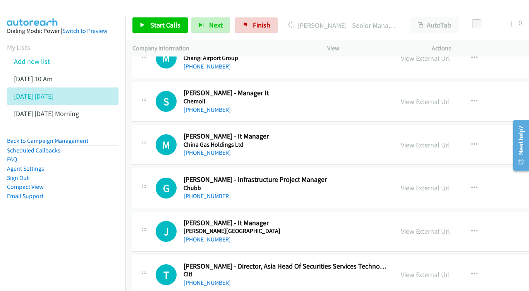
scroll to position [10665, 0]
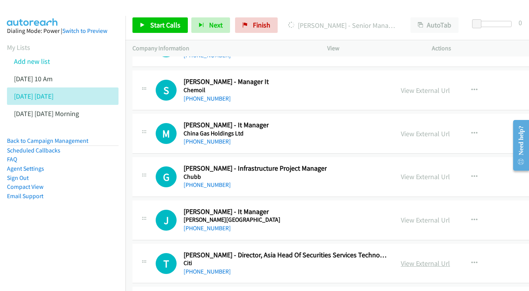
click at [445, 259] on link "View External Url" at bounding box center [425, 263] width 49 height 9
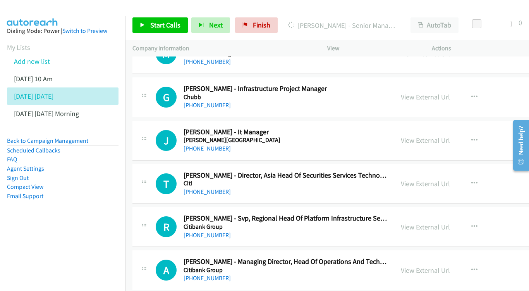
scroll to position [10756, 0]
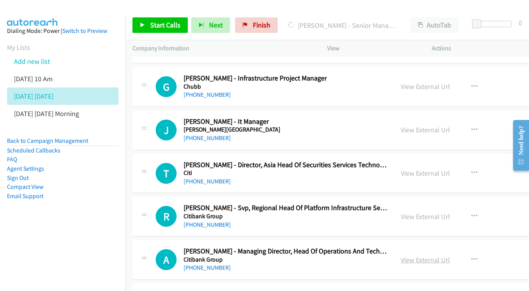
click at [438, 256] on link "View External Url" at bounding box center [425, 260] width 49 height 9
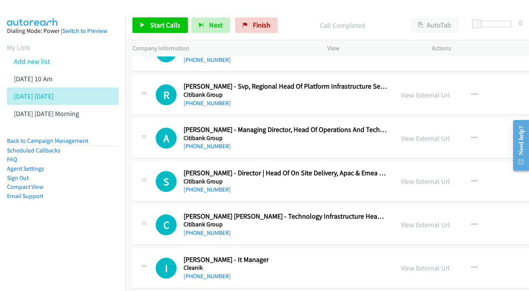
scroll to position [10879, 0]
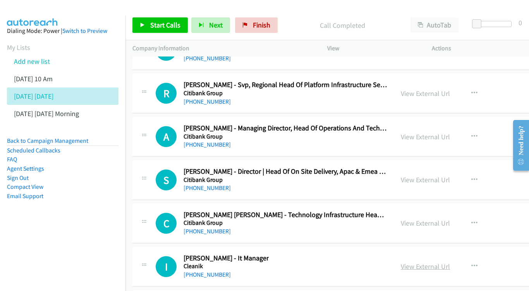
click at [446, 262] on link "View External Url" at bounding box center [425, 266] width 49 height 9
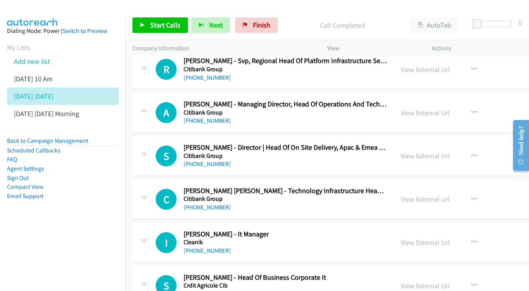
scroll to position [10912, 0]
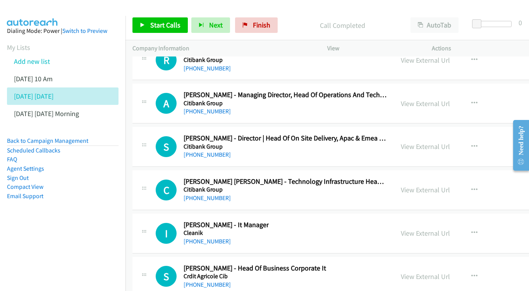
click at [426, 271] on div "View External Url" at bounding box center [425, 276] width 49 height 10
click at [441, 272] on link "View External Url" at bounding box center [425, 276] width 49 height 9
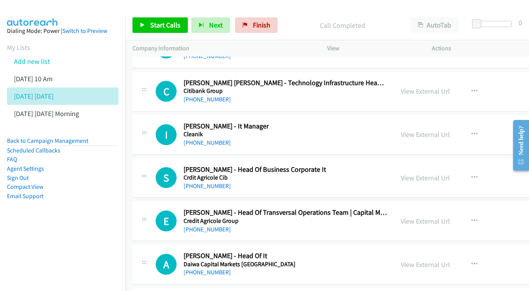
scroll to position [11022, 0]
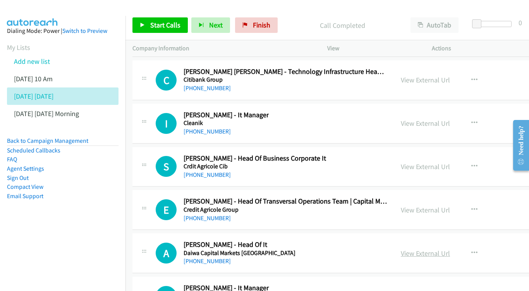
click at [427, 249] on link "View External Url" at bounding box center [425, 253] width 49 height 9
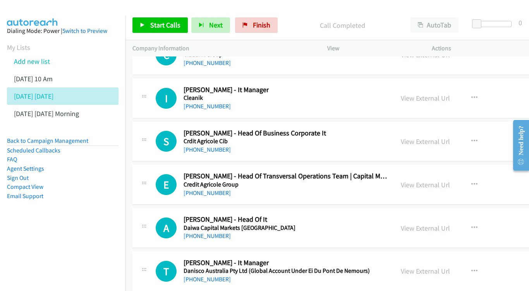
scroll to position [11049, 0]
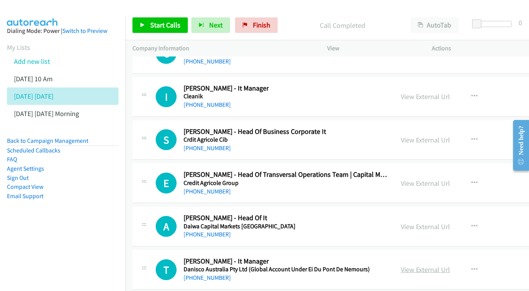
click at [434, 265] on link "View External Url" at bounding box center [425, 269] width 49 height 9
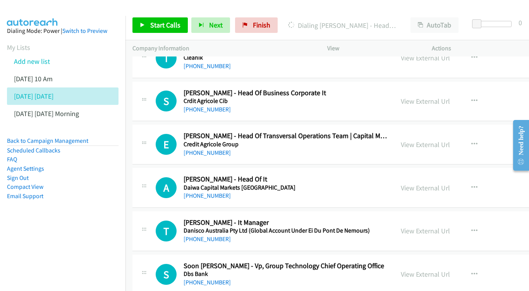
scroll to position [11089, 0]
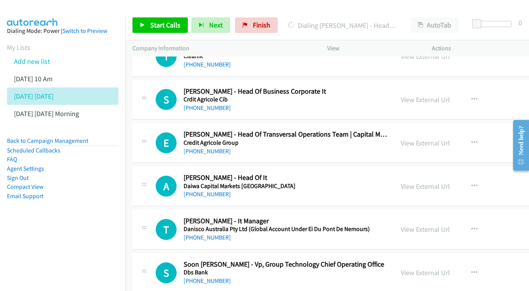
click at [435, 260] on div "View External Url View External Url Schedule/Manage Callback Start Calls Here R…" at bounding box center [463, 273] width 138 height 26
click at [429, 268] on link "View External Url" at bounding box center [425, 272] width 49 height 9
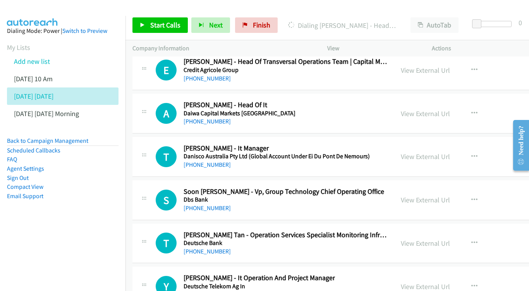
scroll to position [11175, 0]
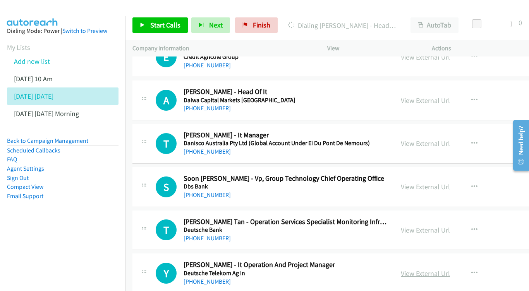
click at [439, 269] on link "View External Url" at bounding box center [425, 273] width 49 height 9
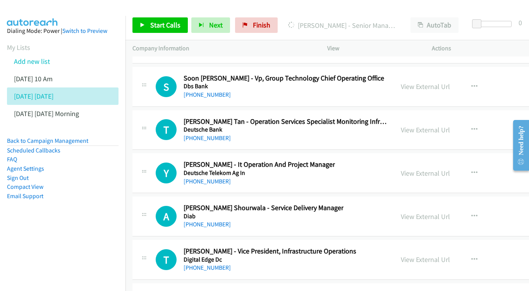
scroll to position [11260, 0]
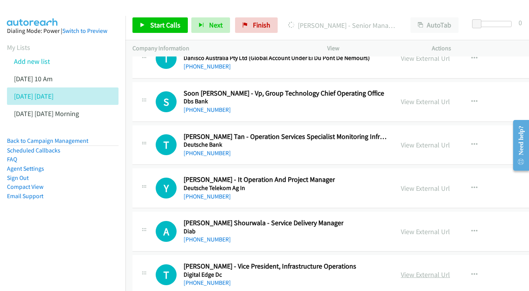
click at [414, 270] on link "View External Url" at bounding box center [425, 274] width 49 height 9
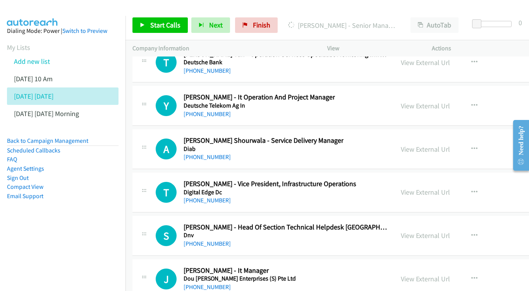
scroll to position [11344, 0]
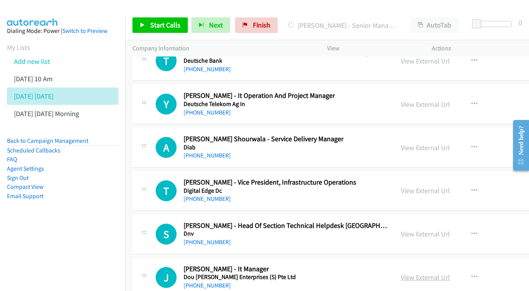
click at [427, 273] on link "View External Url" at bounding box center [425, 277] width 49 height 9
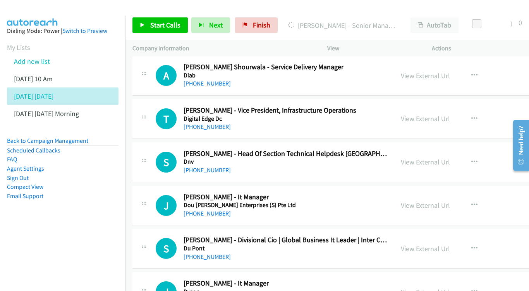
scroll to position [11432, 0]
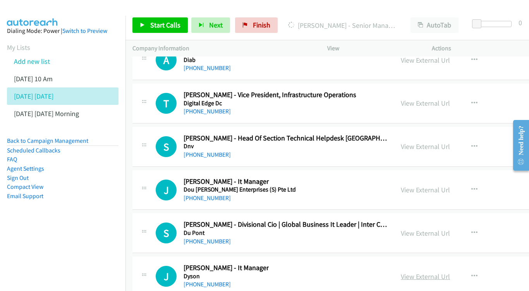
click at [434, 272] on link "View External Url" at bounding box center [425, 276] width 49 height 9
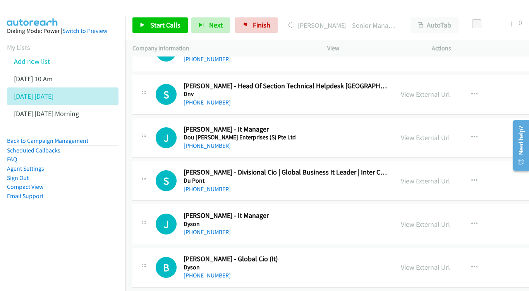
scroll to position [11483, 0]
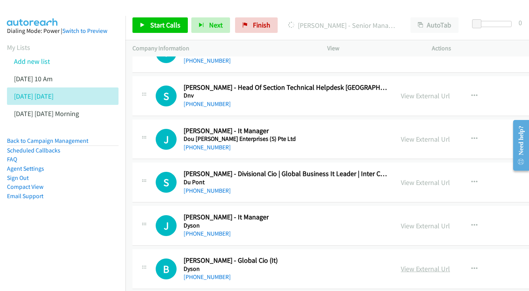
click at [433, 265] on link "View External Url" at bounding box center [425, 269] width 49 height 9
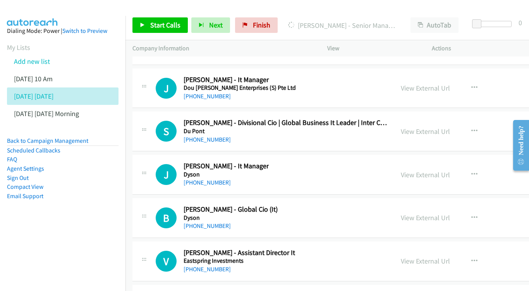
scroll to position [11535, 0]
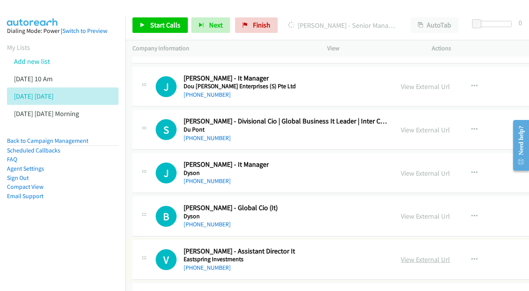
click at [427, 255] on link "View External Url" at bounding box center [425, 259] width 49 height 9
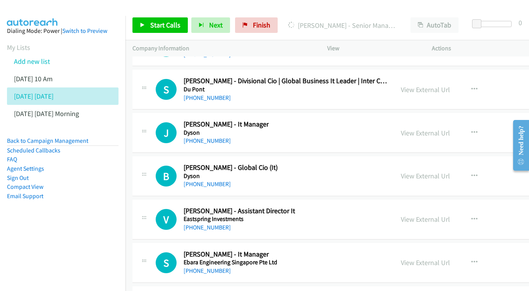
scroll to position [11563, 0]
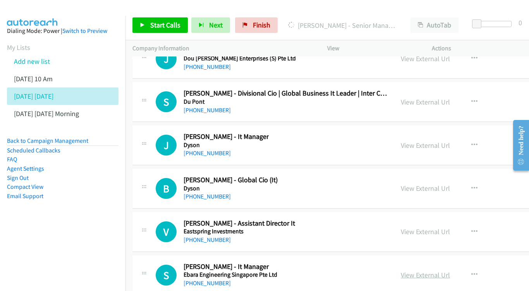
click at [440, 271] on link "View External Url" at bounding box center [425, 275] width 49 height 9
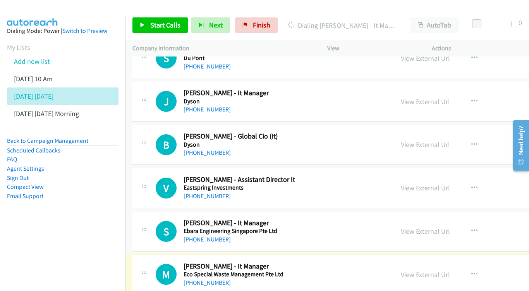
click at [442, 262] on div "View External Url View External Url Schedule/Manage Callback Start Calls Here R…" at bounding box center [463, 275] width 138 height 26
click at [431, 270] on link "View External Url" at bounding box center [425, 274] width 49 height 9
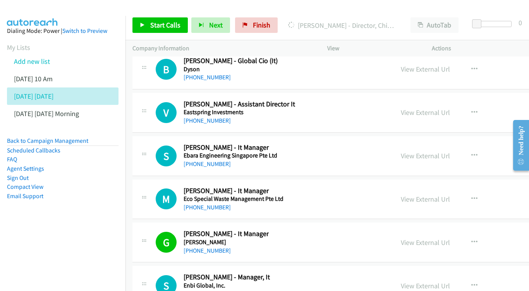
scroll to position [11692, 0]
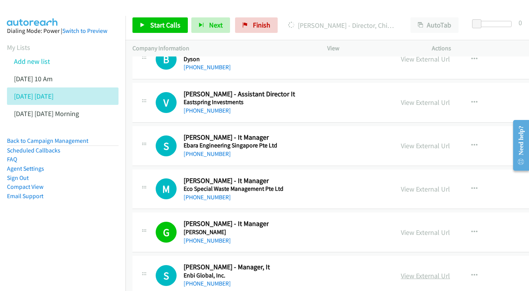
click at [425, 271] on link "View External Url" at bounding box center [425, 275] width 49 height 9
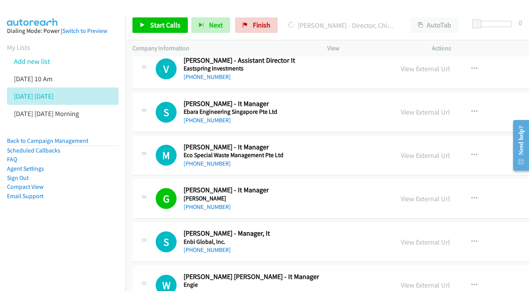
scroll to position [11728, 0]
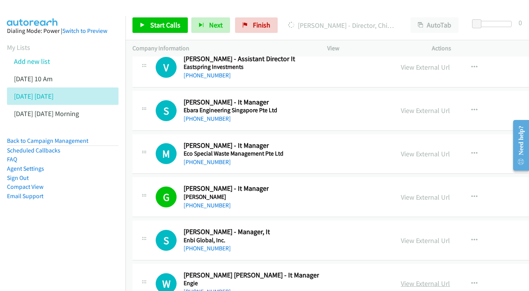
click at [437, 279] on link "View External Url" at bounding box center [425, 283] width 49 height 9
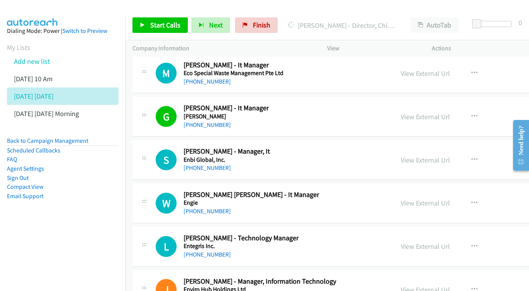
scroll to position [11810, 0]
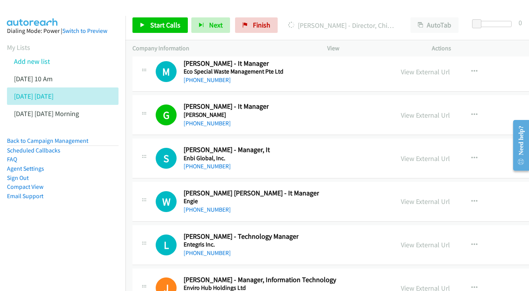
click at [436, 284] on link "View External Url" at bounding box center [425, 288] width 49 height 9
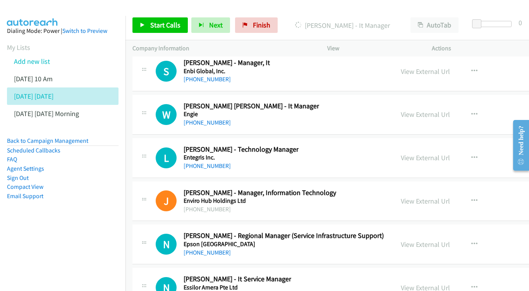
scroll to position [11898, 0]
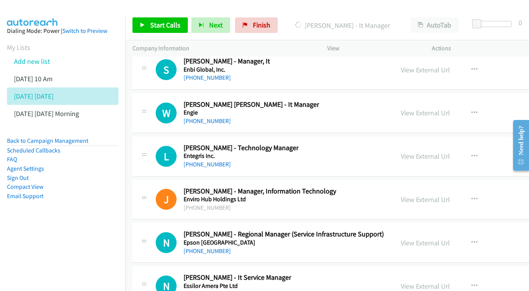
click at [428, 281] on div "View External Url" at bounding box center [425, 286] width 49 height 10
click at [428, 282] on link "View External Url" at bounding box center [425, 286] width 49 height 9
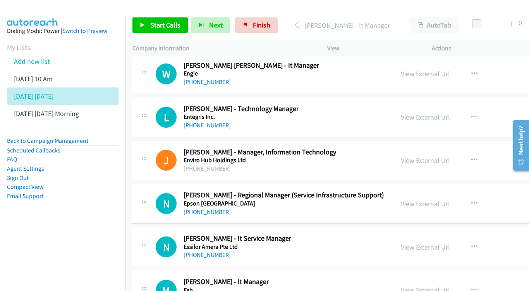
scroll to position [11939, 0]
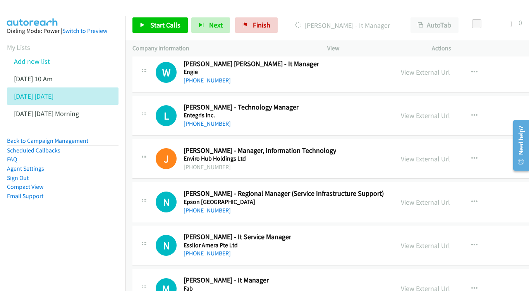
click at [431, 284] on link "View External Url" at bounding box center [425, 288] width 49 height 9
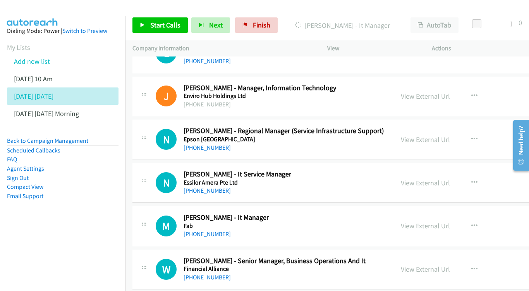
scroll to position [11988, 0]
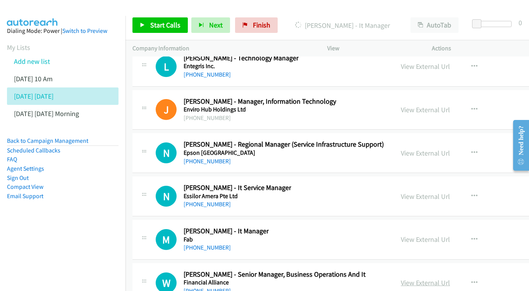
click at [430, 278] on link "View External Url" at bounding box center [425, 282] width 49 height 9
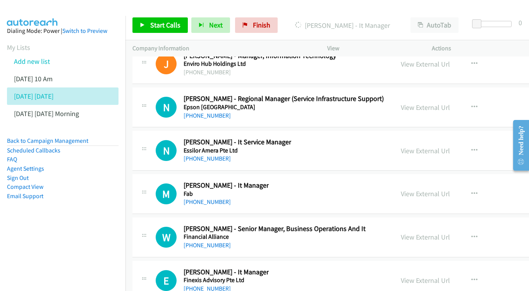
scroll to position [12036, 0]
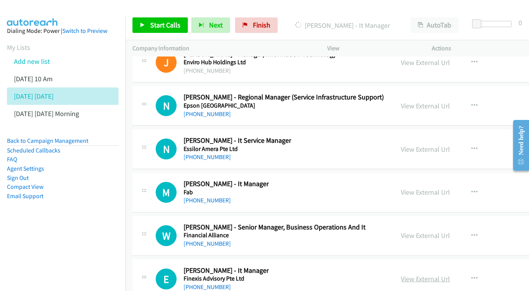
click at [439, 275] on link "View External Url" at bounding box center [425, 279] width 49 height 9
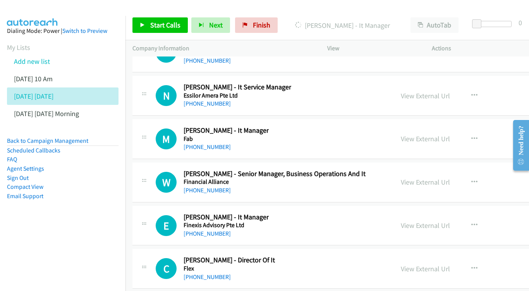
scroll to position [12091, 0]
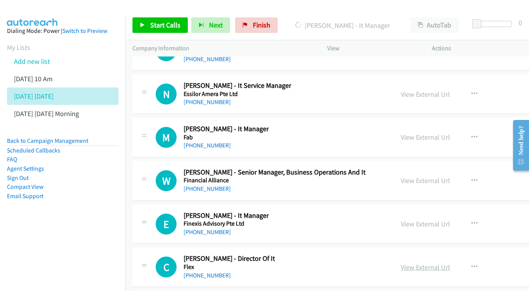
click at [431, 263] on link "View External Url" at bounding box center [425, 267] width 49 height 9
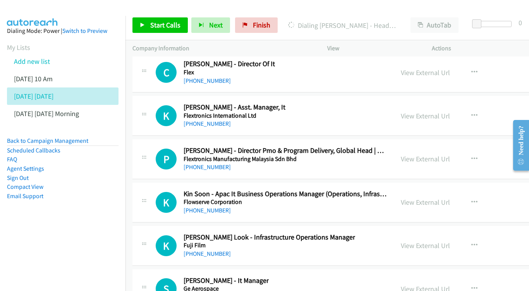
scroll to position [12287, 0]
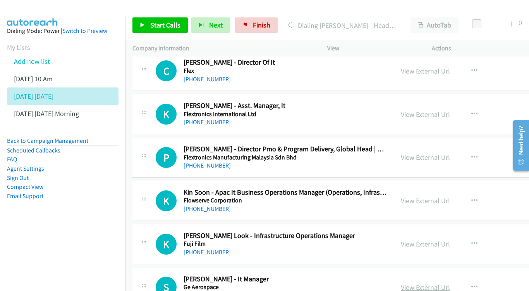
click at [446, 283] on link "View External Url" at bounding box center [425, 287] width 49 height 9
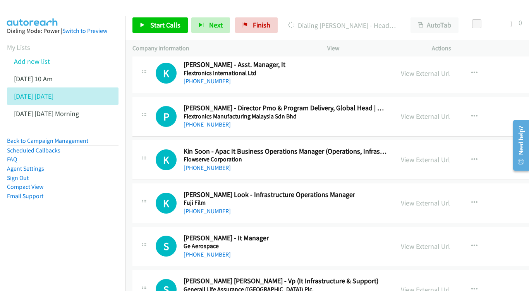
scroll to position [12330, 0]
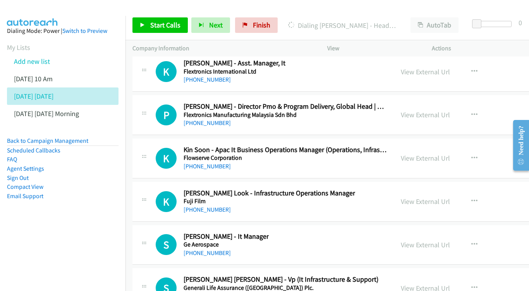
click at [437, 284] on link "View External Url" at bounding box center [425, 288] width 49 height 9
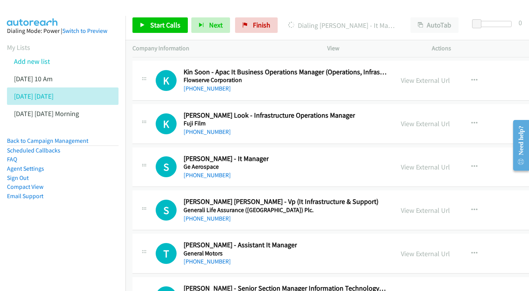
scroll to position [12409, 0]
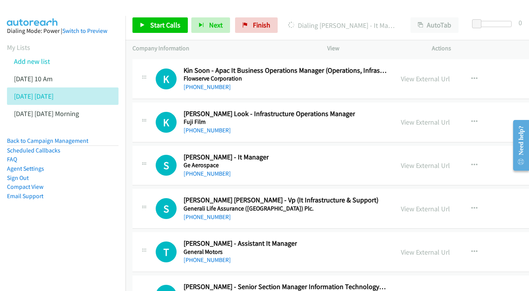
click at [434, 291] on link "View External Url" at bounding box center [425, 295] width 49 height 9
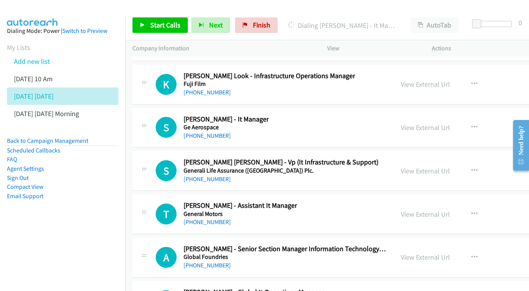
scroll to position [12459, 0]
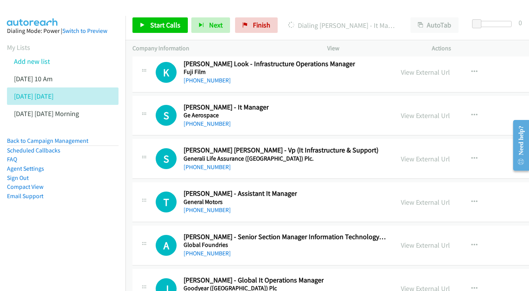
click at [429, 284] on link "View External Url" at bounding box center [425, 288] width 49 height 9
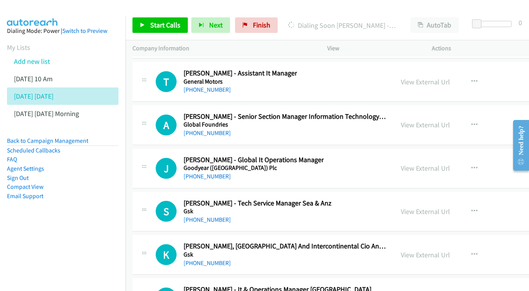
scroll to position [12594, 0]
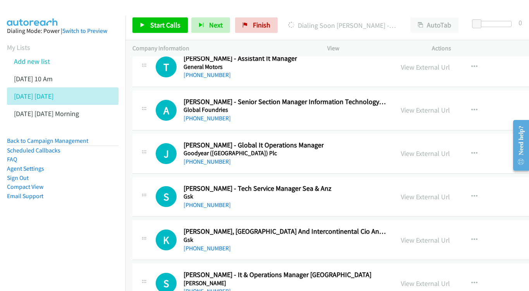
click at [432, 271] on div "View External Url View External Url Schedule/Manage Callback Start Calls Here R…" at bounding box center [463, 284] width 138 height 26
click at [434, 279] on link "View External Url" at bounding box center [425, 283] width 49 height 9
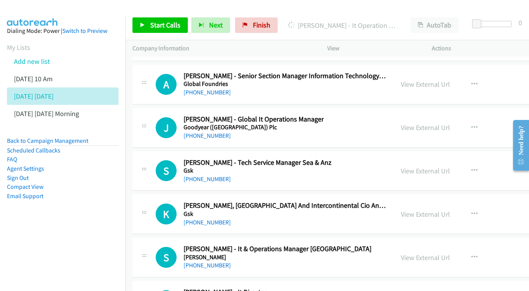
scroll to position [12622, 0]
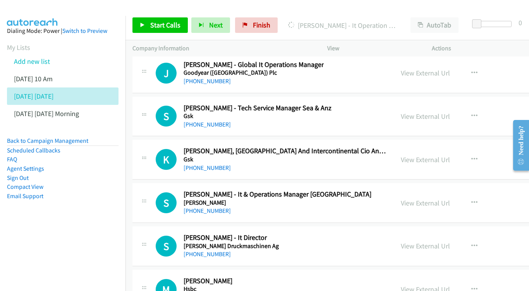
scroll to position [12676, 0]
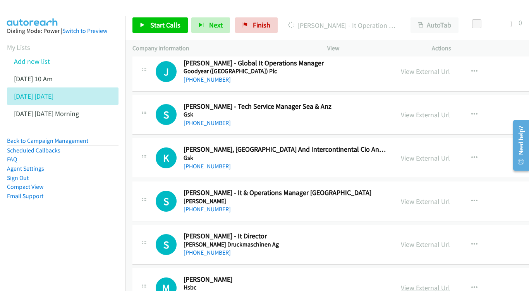
click at [432, 283] on link "View External Url" at bounding box center [425, 287] width 49 height 9
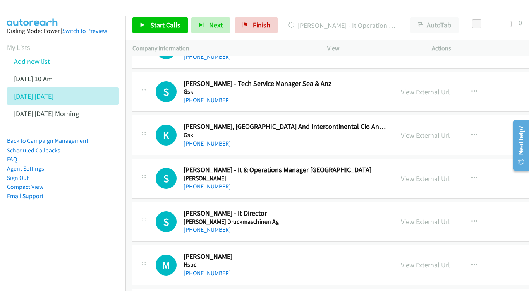
scroll to position [12713, 0]
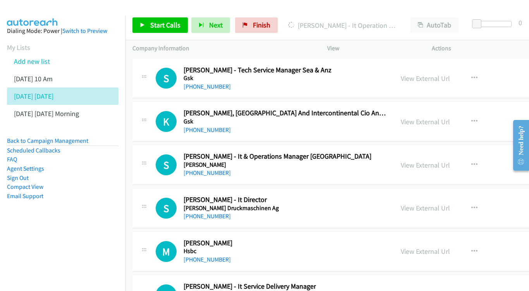
click at [436, 290] on link "View External Url" at bounding box center [425, 294] width 49 height 9
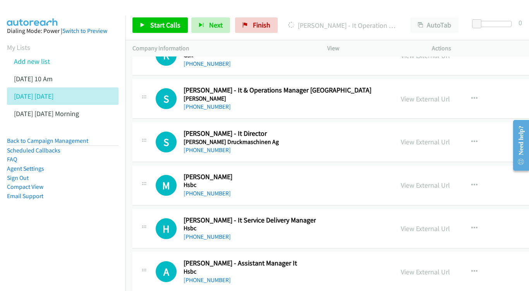
scroll to position [12792, 0]
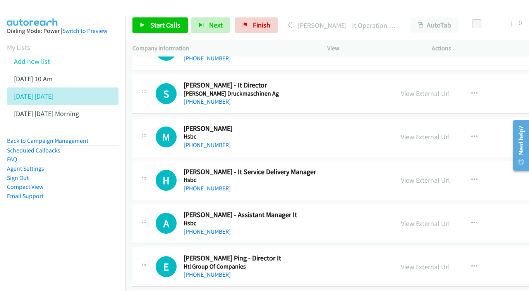
scroll to position [12829, 0]
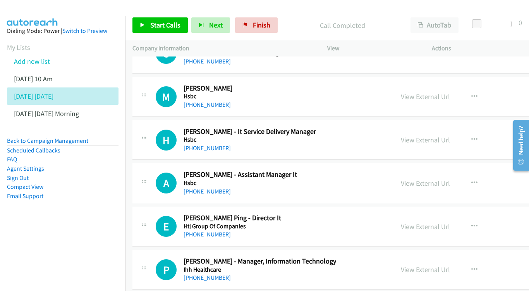
scroll to position [12881, 0]
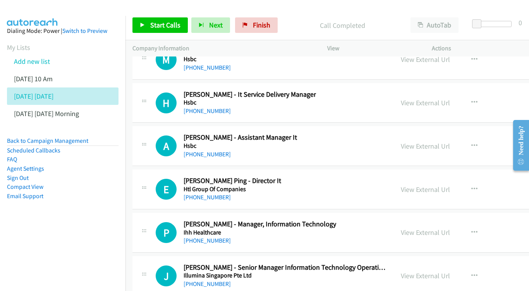
scroll to position [12918, 0]
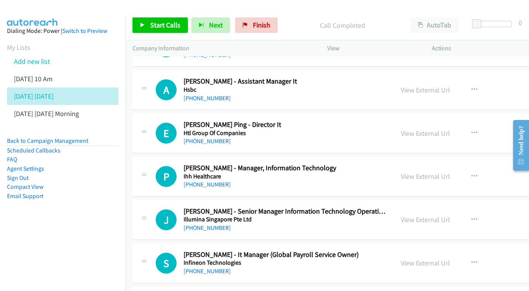
scroll to position [12962, 0]
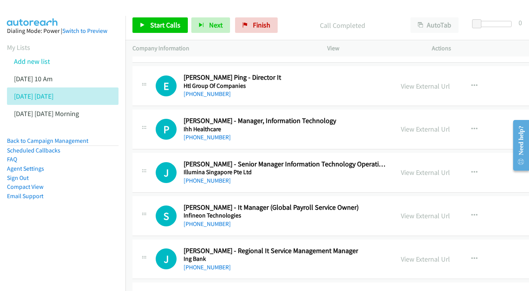
scroll to position [13010, 0]
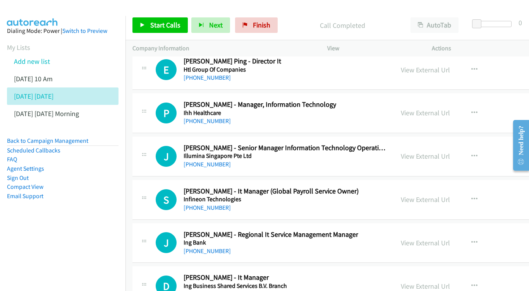
scroll to position [13038, 0]
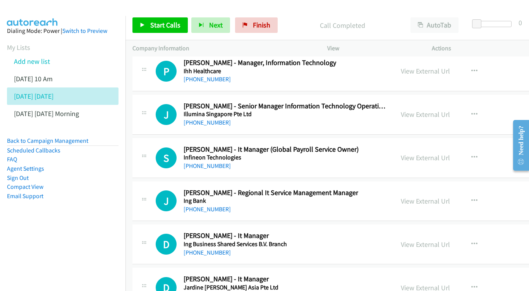
scroll to position [13082, 0]
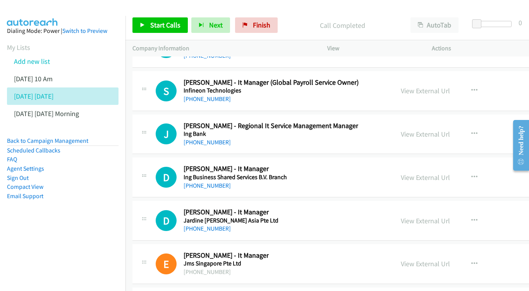
scroll to position [13135, 0]
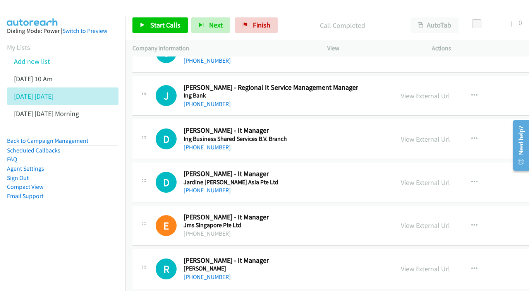
scroll to position [13181, 0]
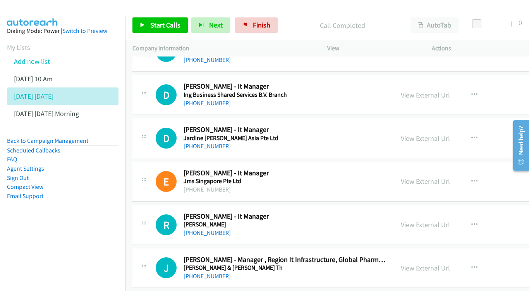
scroll to position [13217, 0]
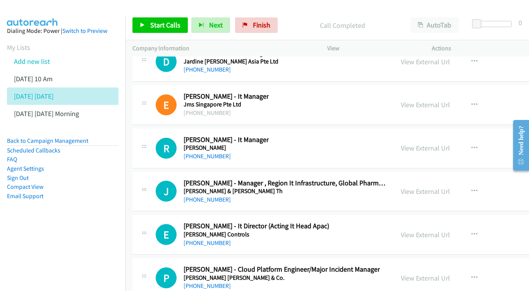
scroll to position [13306, 0]
